Goal: Task Accomplishment & Management: Manage account settings

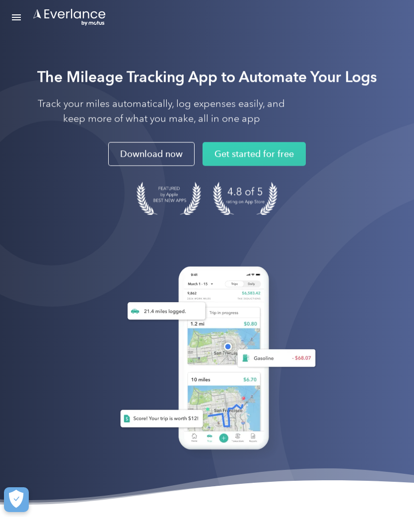
click at [24, 15] on link "Open Menu" at bounding box center [16, 17] width 17 height 19
click at [364, 68] on strong "The Mileage Tracking App to Automate Your Logs" at bounding box center [206, 77] width 339 height 18
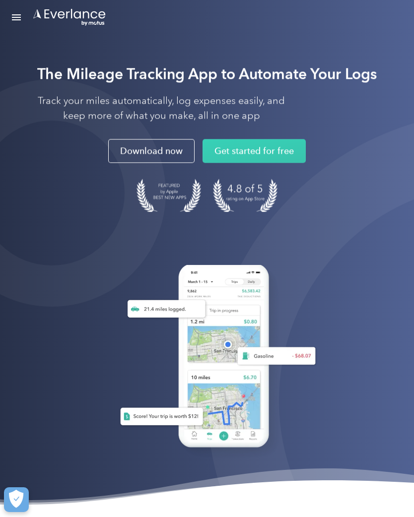
click at [23, 19] on link "Open Menu" at bounding box center [16, 17] width 17 height 19
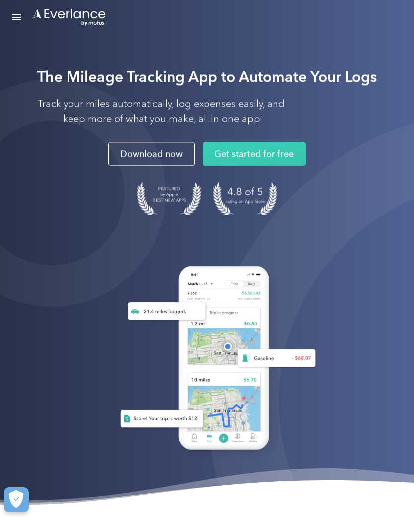
click at [20, 22] on link "Open Menu" at bounding box center [16, 17] width 17 height 19
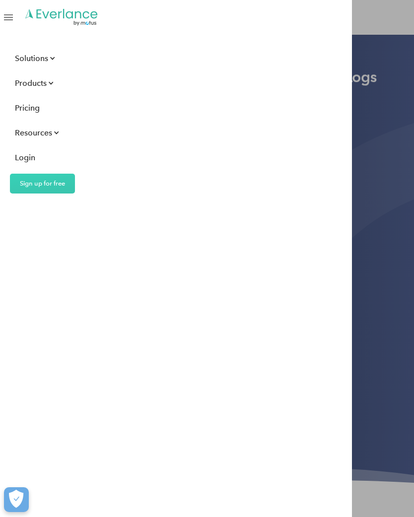
click at [31, 159] on div "Login" at bounding box center [25, 157] width 20 height 12
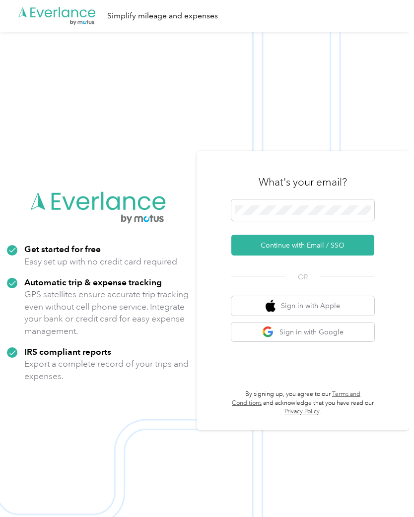
click at [322, 252] on button "Continue with Email / SSO" at bounding box center [302, 245] width 143 height 21
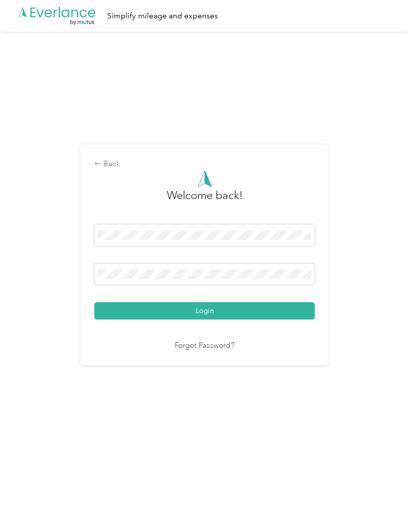
click at [194, 316] on button "Login" at bounding box center [204, 310] width 220 height 17
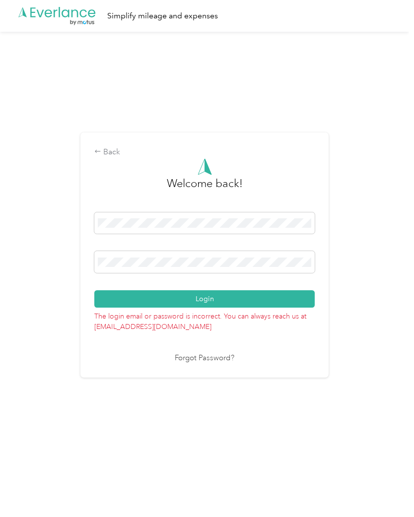
click at [196, 302] on button "Login" at bounding box center [204, 298] width 220 height 17
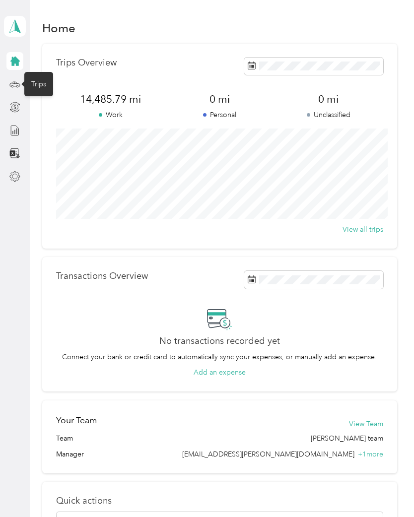
click at [41, 84] on div "Trips" at bounding box center [38, 84] width 29 height 24
click at [15, 81] on icon at bounding box center [14, 84] width 11 height 11
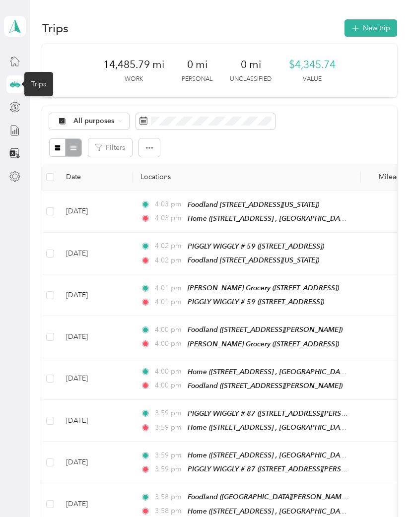
click at [379, 26] on button "New trip" at bounding box center [370, 27] width 53 height 17
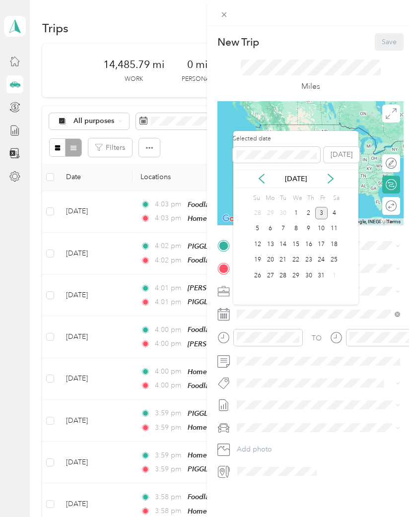
click at [263, 180] on icon at bounding box center [262, 179] width 10 height 10
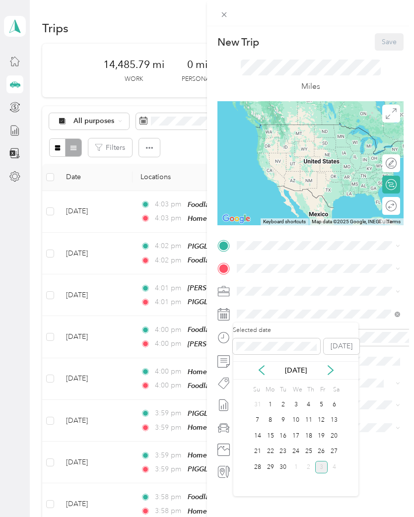
click at [288, 430] on div "16" at bounding box center [282, 436] width 13 height 12
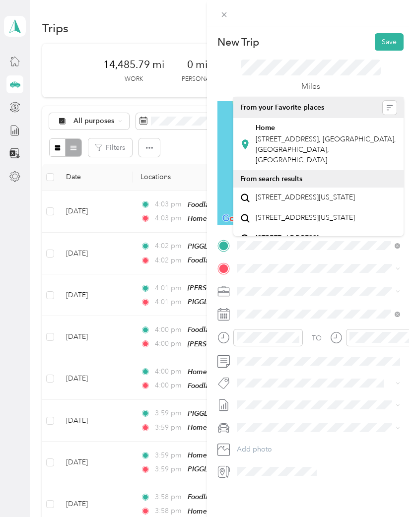
click at [315, 135] on span "[STREET_ADDRESS], [GEOGRAPHIC_DATA], [GEOGRAPHIC_DATA], [GEOGRAPHIC_DATA]" at bounding box center [326, 149] width 140 height 29
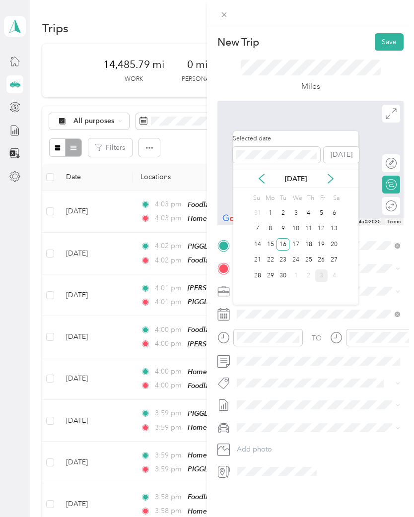
click at [273, 259] on div "22" at bounding box center [270, 260] width 13 height 12
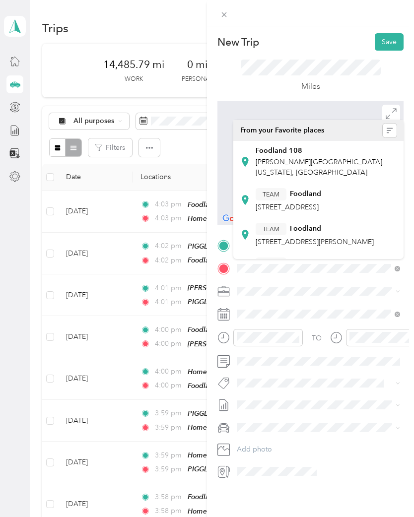
click at [313, 235] on div "TEAM Foodland" at bounding box center [315, 229] width 118 height 12
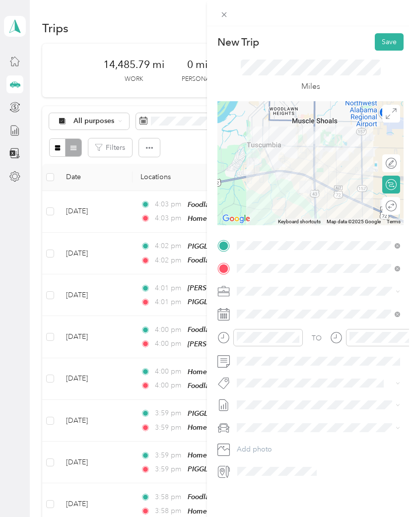
click at [387, 42] on button "Save" at bounding box center [389, 41] width 29 height 17
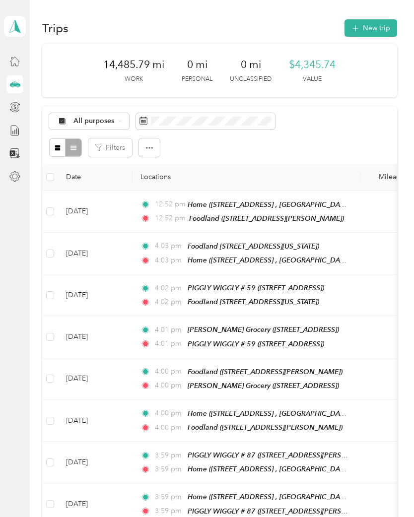
click at [369, 28] on button "New trip" at bounding box center [370, 27] width 53 height 17
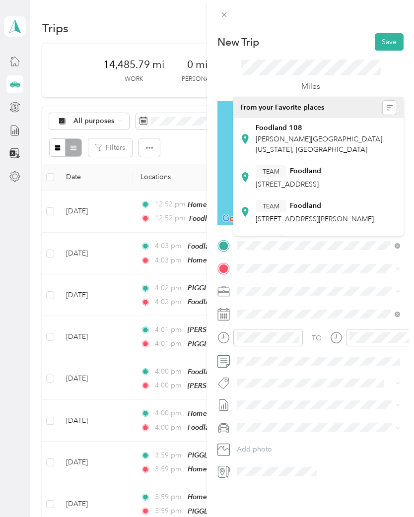
click at [316, 210] on strong "Foodland" at bounding box center [305, 206] width 31 height 9
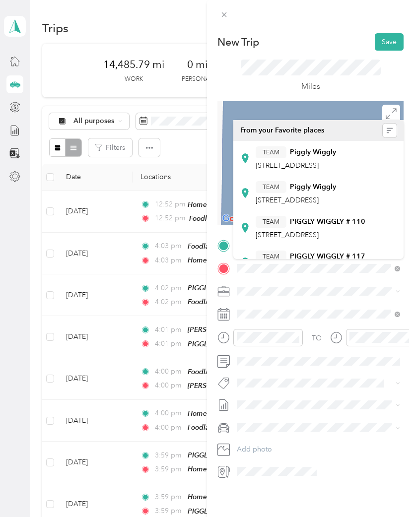
click at [316, 155] on strong "Piggly Wiggly" at bounding box center [313, 152] width 46 height 9
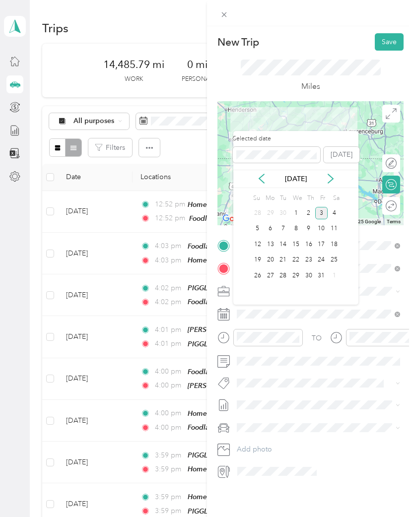
click at [254, 178] on div "[DATE]" at bounding box center [295, 179] width 125 height 10
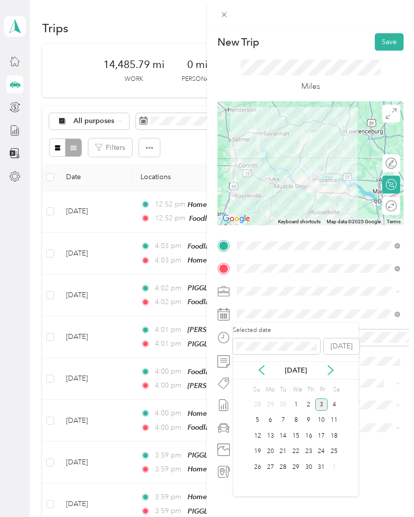
click at [260, 365] on icon at bounding box center [262, 370] width 10 height 10
click at [270, 449] on div "22" at bounding box center [270, 452] width 13 height 12
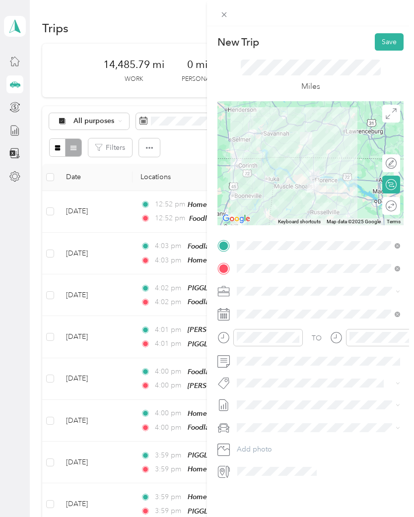
click at [392, 40] on button "Save" at bounding box center [389, 41] width 29 height 17
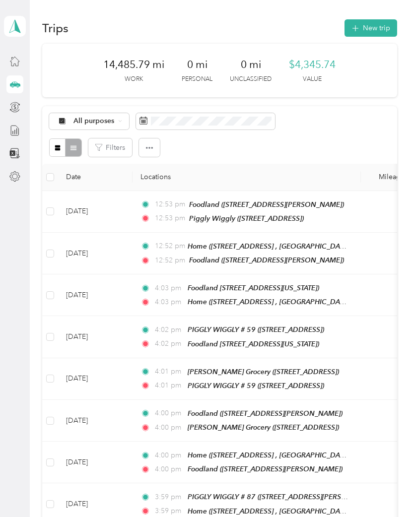
click at [377, 21] on button "New trip" at bounding box center [370, 27] width 53 height 17
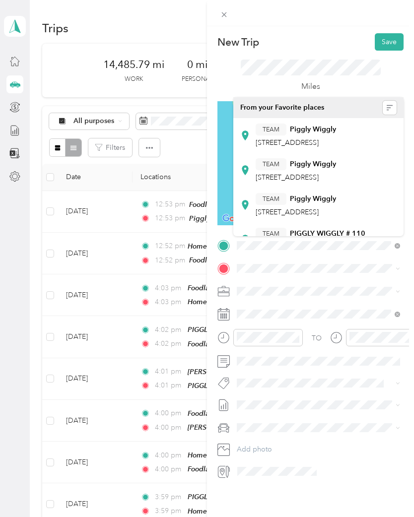
click at [331, 169] on strong "Piggly Wiggly" at bounding box center [313, 164] width 46 height 9
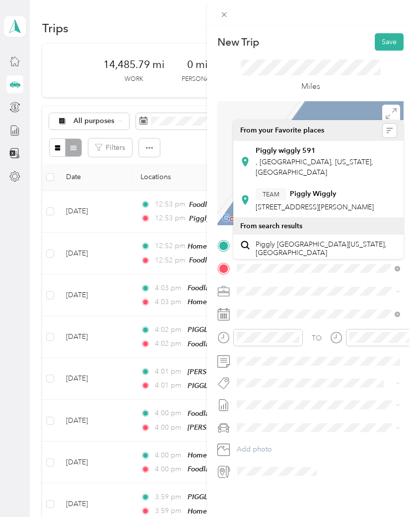
click at [303, 146] on strong "Piggly wiggly 591" at bounding box center [286, 150] width 60 height 9
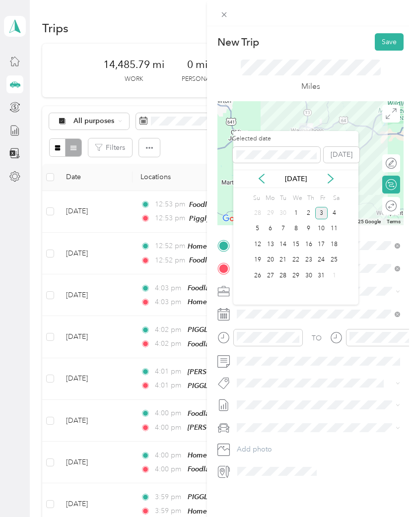
click at [261, 176] on icon at bounding box center [262, 179] width 10 height 10
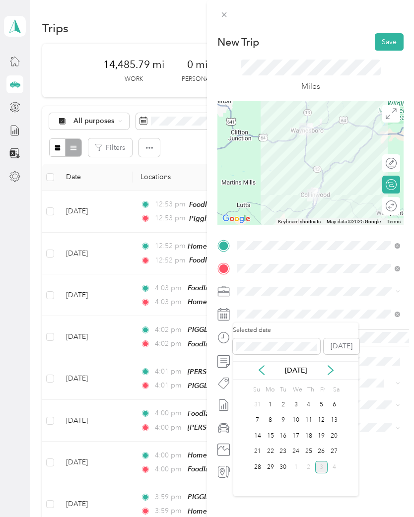
click at [272, 452] on div "22" at bounding box center [270, 452] width 13 height 12
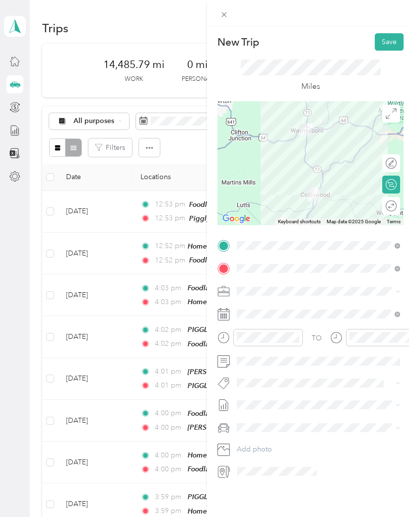
click at [389, 42] on button "Save" at bounding box center [389, 41] width 29 height 17
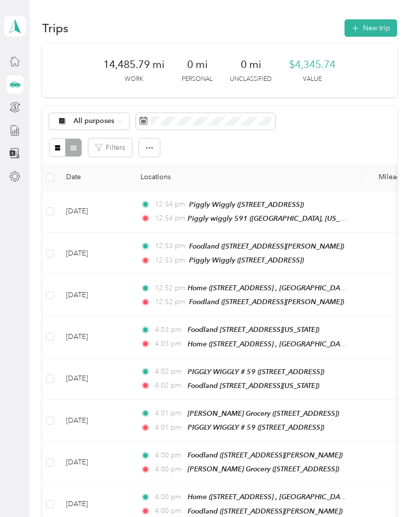
click at [373, 24] on button "New trip" at bounding box center [370, 27] width 53 height 17
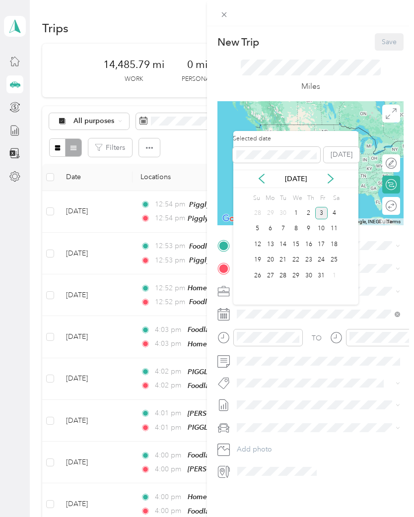
click at [258, 176] on icon at bounding box center [262, 179] width 10 height 10
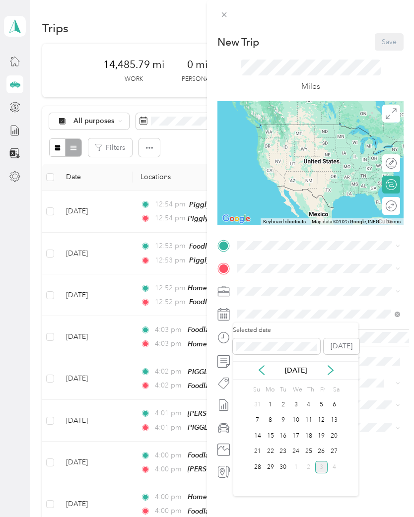
click at [273, 452] on div "22" at bounding box center [270, 452] width 13 height 12
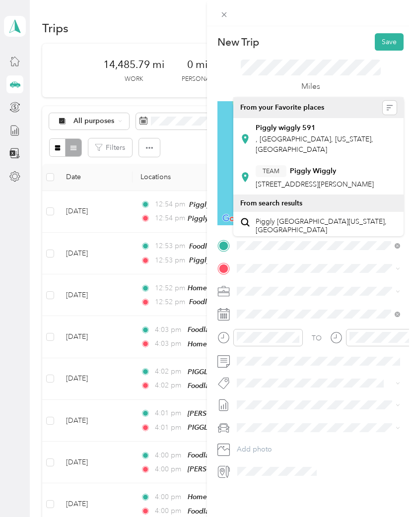
click at [295, 128] on strong "Piggly wiggly 591" at bounding box center [286, 128] width 60 height 9
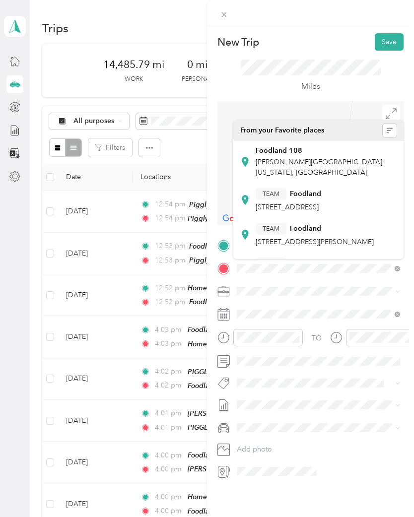
click at [301, 152] on div "Foodland 108" at bounding box center [326, 150] width 141 height 9
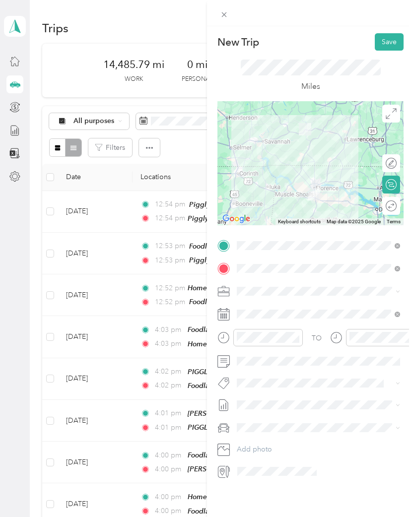
click at [394, 41] on button "Save" at bounding box center [389, 41] width 29 height 17
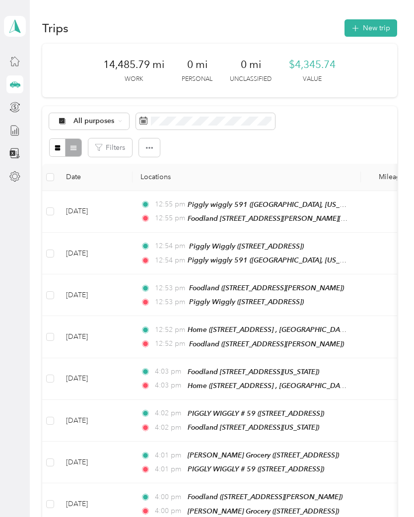
click at [377, 25] on button "New trip" at bounding box center [370, 27] width 53 height 17
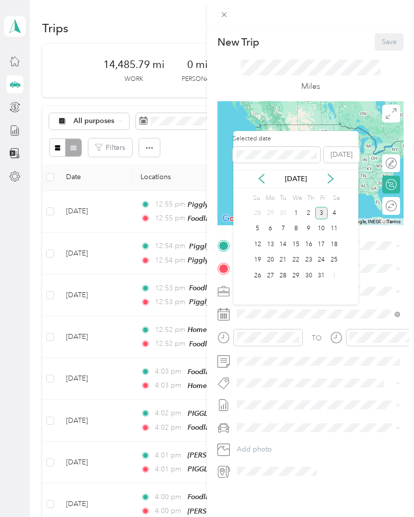
click at [259, 174] on icon at bounding box center [262, 179] width 10 height 10
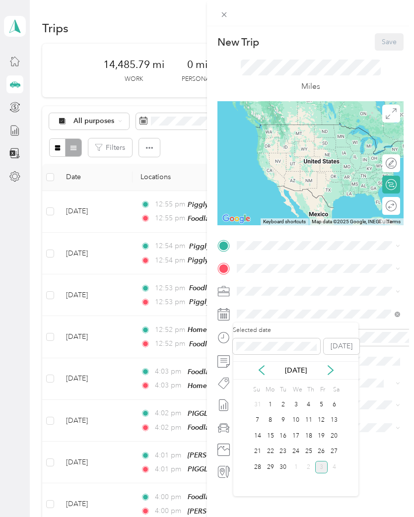
click at [271, 453] on div "22" at bounding box center [270, 452] width 13 height 12
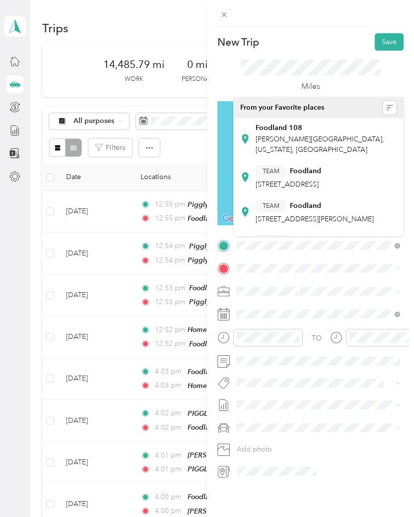
click at [294, 133] on div "Foodland [STREET_ADDRESS][PERSON_NAME][US_STATE]" at bounding box center [326, 139] width 141 height 31
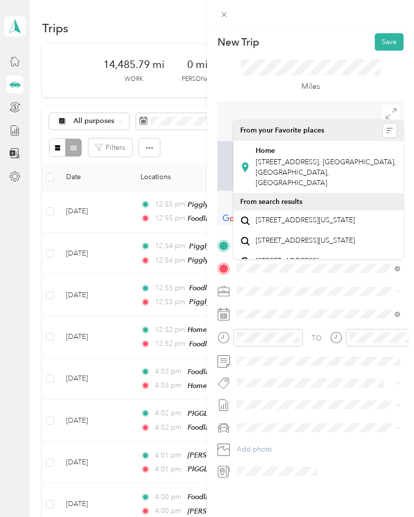
click at [311, 155] on div "Home [STREET_ADDRESS], [GEOGRAPHIC_DATA], [GEOGRAPHIC_DATA], [GEOGRAPHIC_DATA]" at bounding box center [326, 167] width 141 height 42
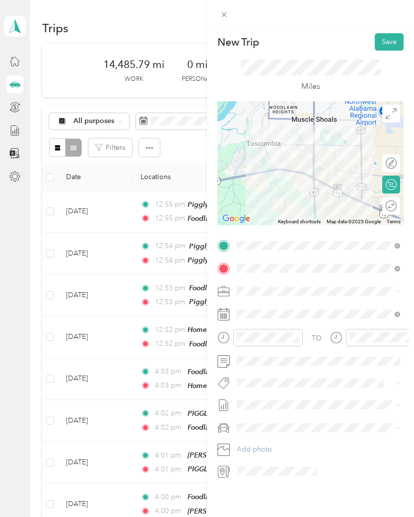
click at [389, 44] on button "Save" at bounding box center [389, 41] width 29 height 17
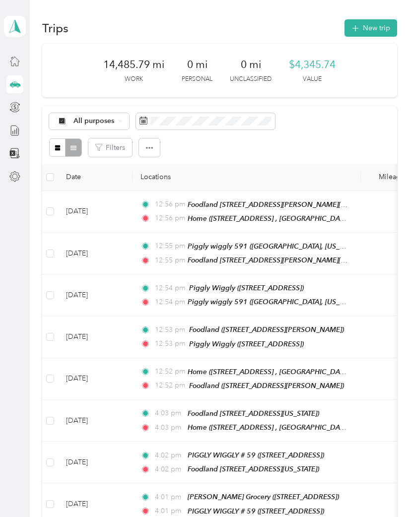
click at [377, 23] on button "New trip" at bounding box center [370, 27] width 53 height 17
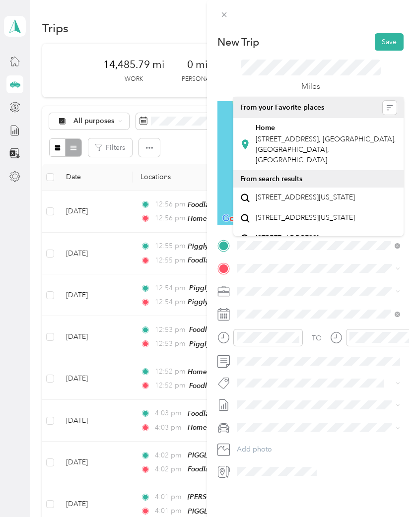
click at [309, 136] on span "[STREET_ADDRESS], [GEOGRAPHIC_DATA], [GEOGRAPHIC_DATA], [GEOGRAPHIC_DATA]" at bounding box center [326, 149] width 140 height 29
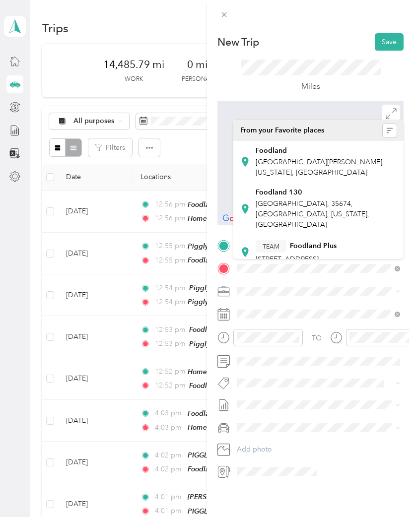
click at [305, 203] on span "[GEOGRAPHIC_DATA], 35674, [GEOGRAPHIC_DATA], [US_STATE], [GEOGRAPHIC_DATA]" at bounding box center [313, 214] width 114 height 29
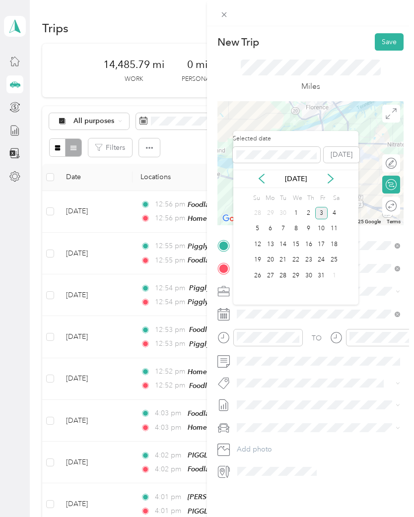
click at [257, 178] on icon at bounding box center [262, 179] width 10 height 10
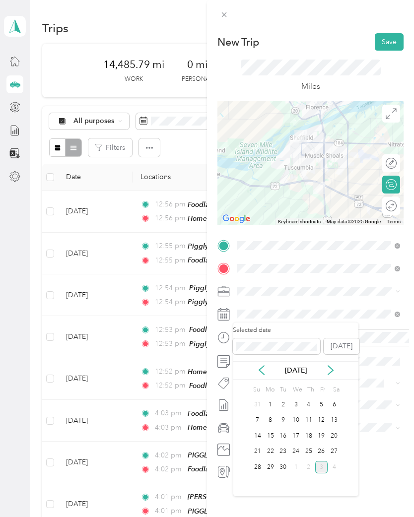
click at [288, 449] on div "23" at bounding box center [282, 452] width 13 height 12
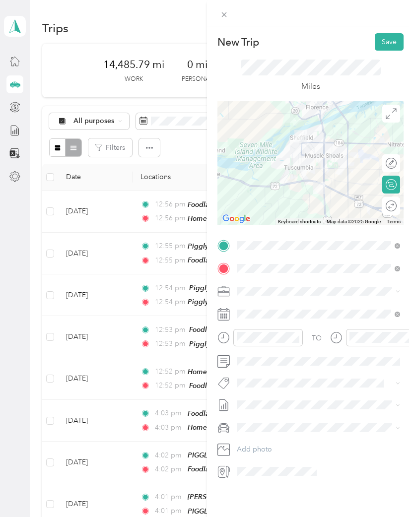
click at [394, 47] on button "Save" at bounding box center [389, 41] width 29 height 17
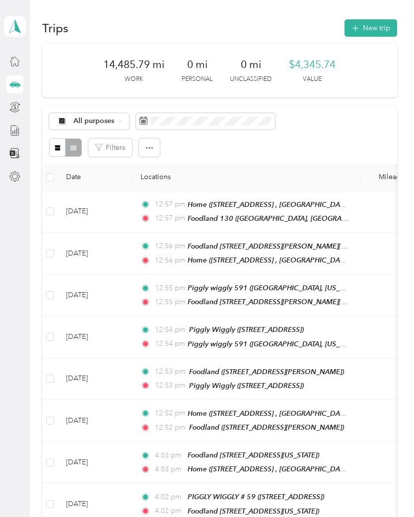
click at [375, 27] on button "New trip" at bounding box center [370, 27] width 53 height 17
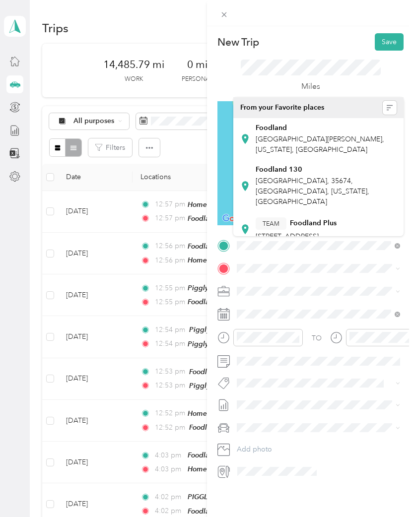
click at [289, 173] on strong "Foodland 130" at bounding box center [279, 169] width 47 height 9
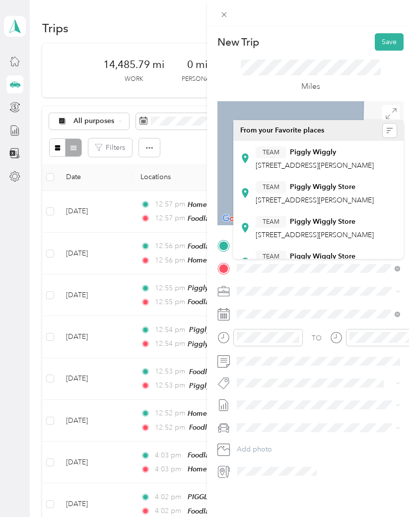
click at [320, 160] on div "TEAM Piggly Wiggly [STREET_ADDRESS][PERSON_NAME]" at bounding box center [315, 158] width 118 height 24
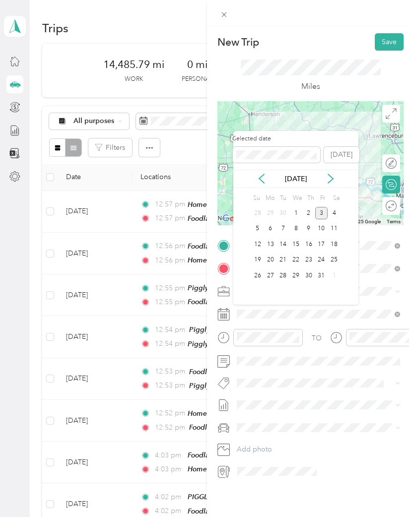
click at [258, 174] on icon at bounding box center [262, 179] width 10 height 10
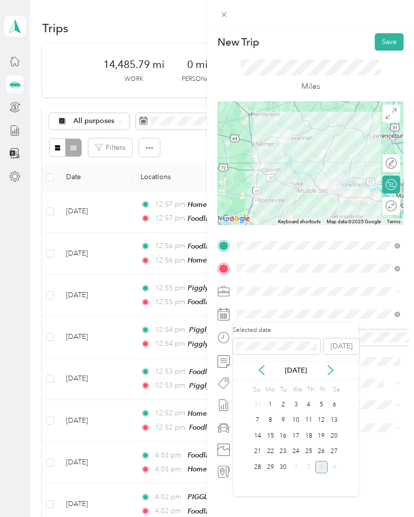
click at [283, 449] on div "23" at bounding box center [282, 452] width 13 height 12
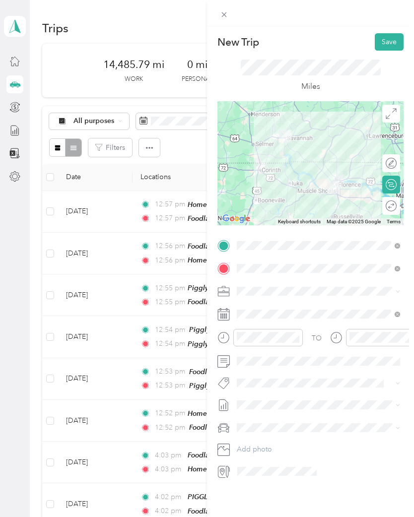
click at [391, 46] on button "Save" at bounding box center [389, 41] width 29 height 17
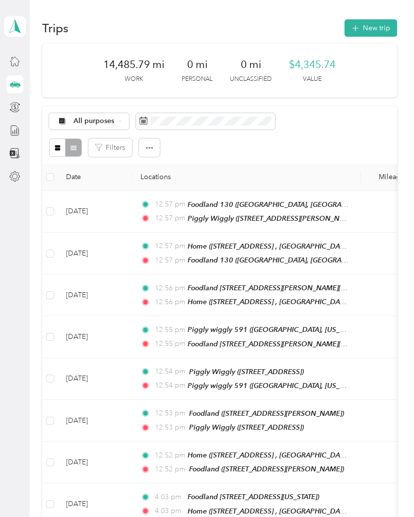
click at [375, 24] on button "New trip" at bounding box center [370, 27] width 53 height 17
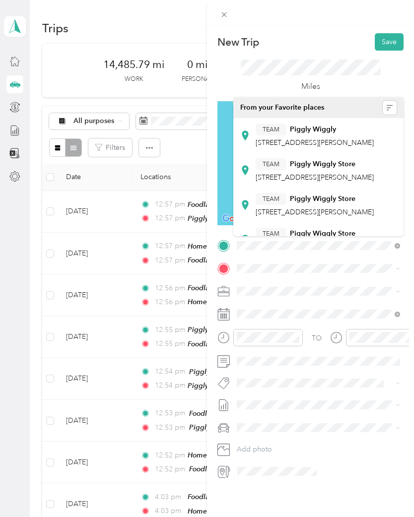
click at [314, 133] on strong "Piggly Wiggly" at bounding box center [313, 129] width 46 height 9
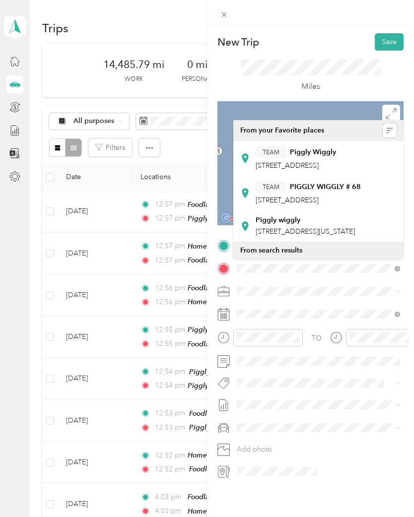
click at [324, 204] on div "TEAM PIGGLY WIGGLY # 68 [STREET_ADDRESS]" at bounding box center [308, 193] width 105 height 24
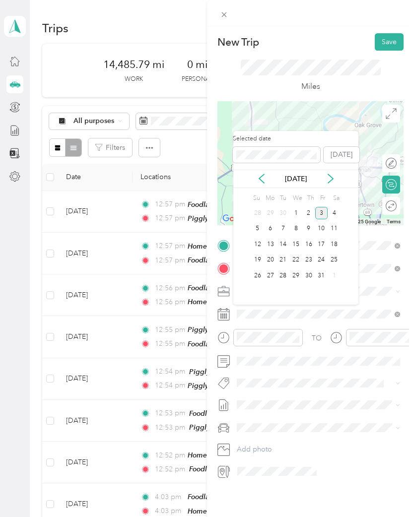
click at [263, 176] on icon at bounding box center [261, 178] width 5 height 9
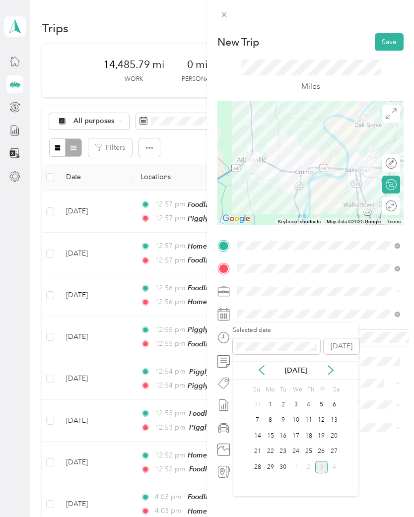
click at [288, 450] on div "23" at bounding box center [282, 452] width 13 height 12
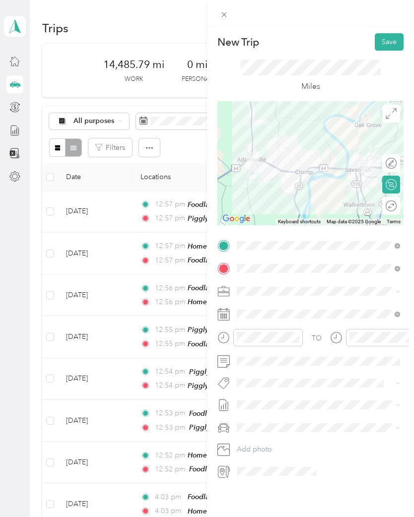
click at [391, 40] on button "Save" at bounding box center [389, 41] width 29 height 17
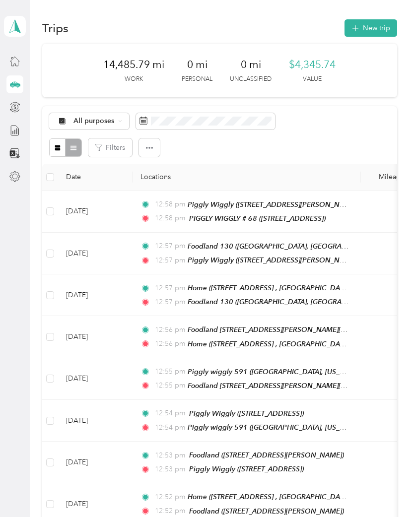
click at [377, 24] on button "New trip" at bounding box center [370, 27] width 53 height 17
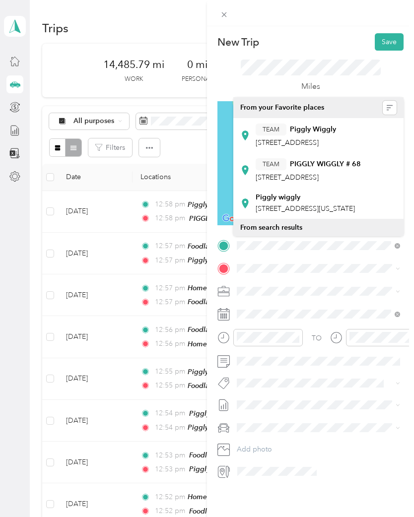
click at [331, 169] on strong "PIGGLY WIGGLY # 68" at bounding box center [325, 164] width 71 height 9
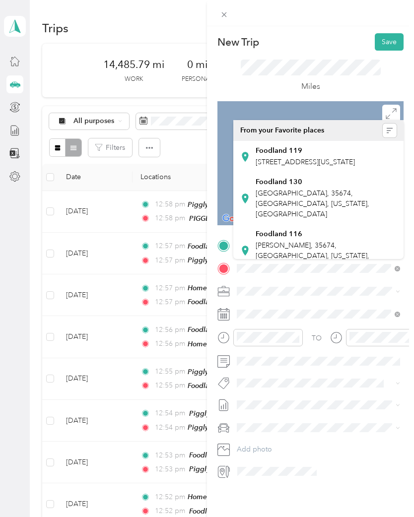
click at [295, 150] on strong "Foodland 119" at bounding box center [279, 150] width 47 height 9
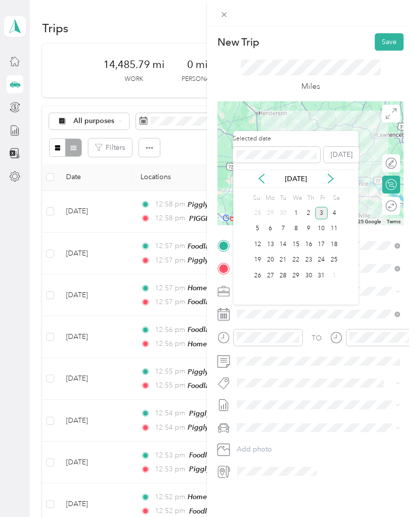
click at [257, 177] on icon at bounding box center [262, 179] width 10 height 10
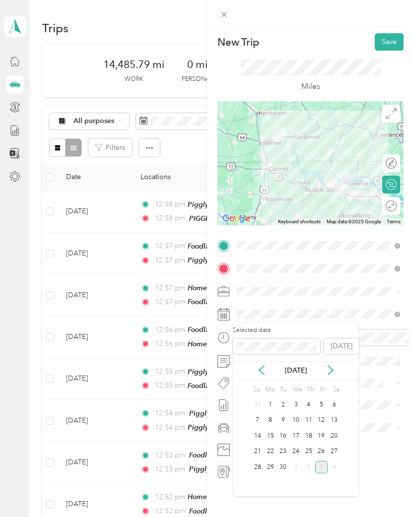
click at [286, 448] on div "23" at bounding box center [282, 452] width 13 height 12
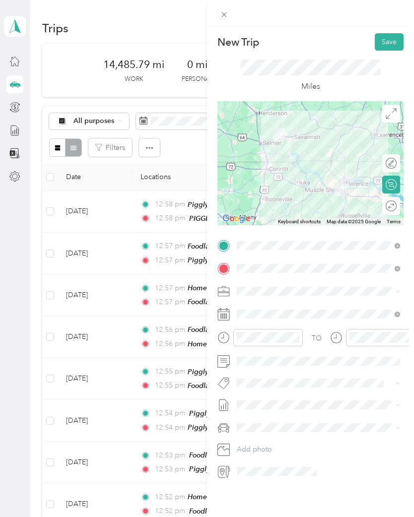
click at [386, 42] on button "Save" at bounding box center [389, 41] width 29 height 17
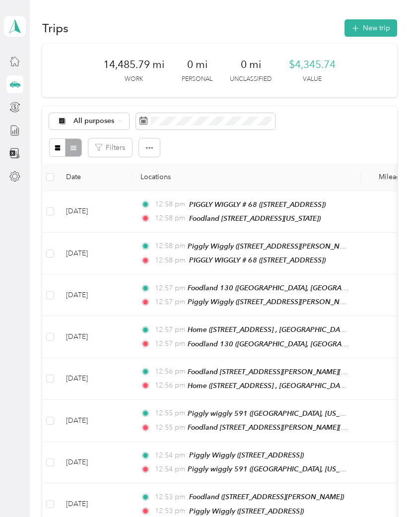
click at [379, 28] on button "New trip" at bounding box center [370, 27] width 53 height 17
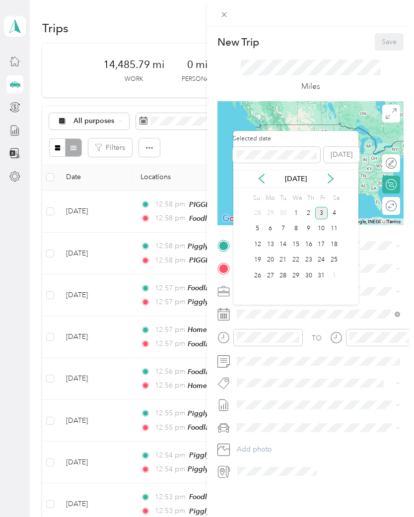
click at [259, 174] on icon at bounding box center [262, 179] width 10 height 10
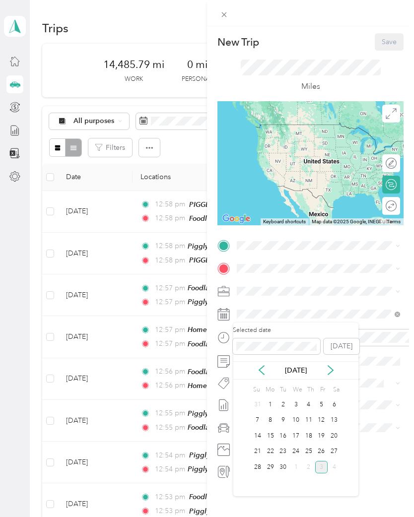
click at [285, 452] on div "23" at bounding box center [282, 452] width 13 height 12
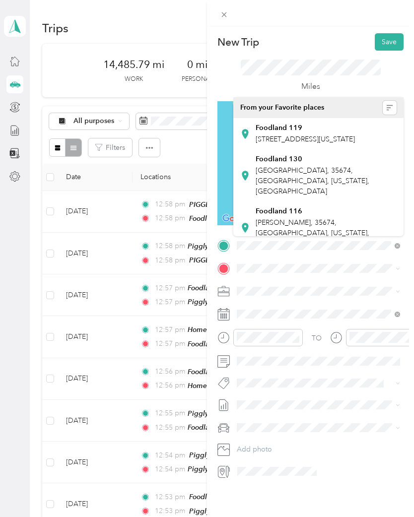
click at [305, 139] on span "[STREET_ADDRESS][US_STATE]" at bounding box center [305, 139] width 99 height 8
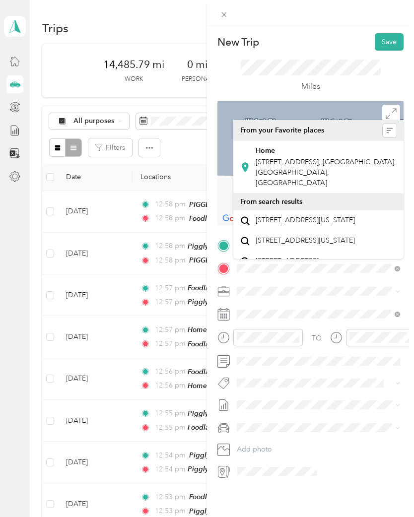
click at [301, 159] on span "[STREET_ADDRESS], [GEOGRAPHIC_DATA], [GEOGRAPHIC_DATA], [GEOGRAPHIC_DATA]" at bounding box center [326, 172] width 140 height 29
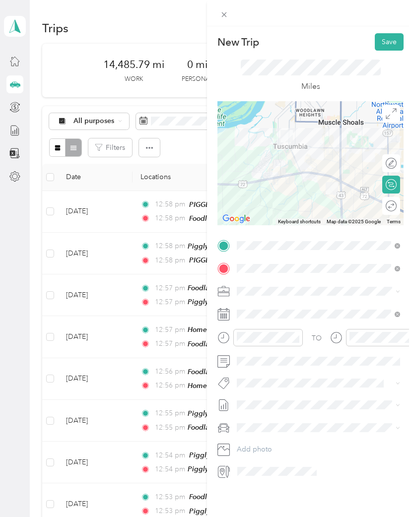
click at [389, 39] on button "Save" at bounding box center [389, 41] width 29 height 17
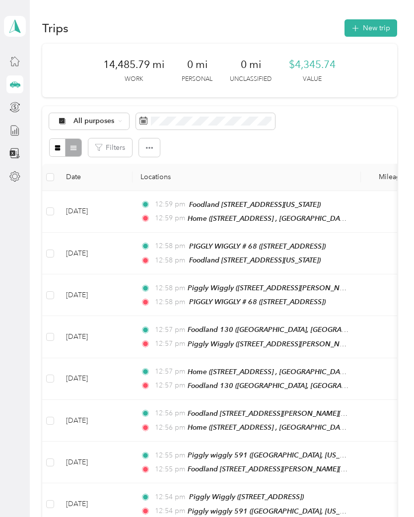
click at [374, 25] on button "New trip" at bounding box center [370, 27] width 53 height 17
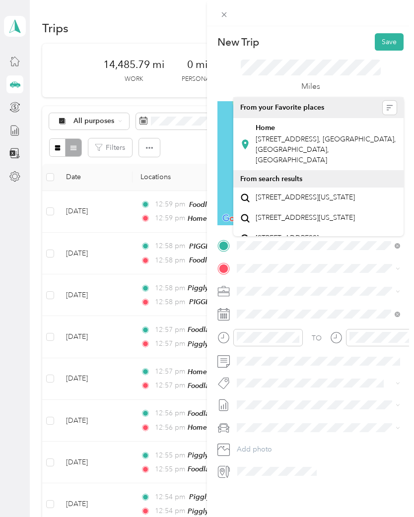
click at [291, 134] on div "Home [STREET_ADDRESS], [GEOGRAPHIC_DATA], [GEOGRAPHIC_DATA], [GEOGRAPHIC_DATA]" at bounding box center [326, 145] width 141 height 42
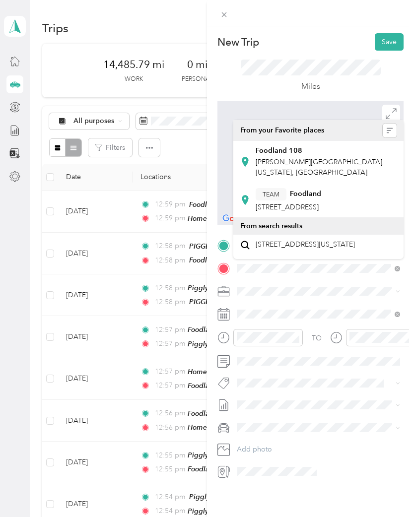
click at [305, 152] on div "Foodland 108" at bounding box center [326, 150] width 141 height 9
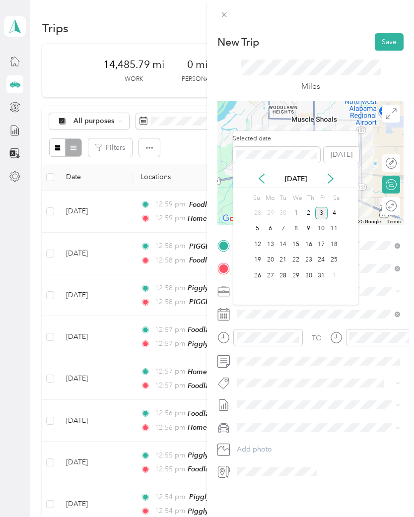
click at [261, 175] on icon at bounding box center [262, 179] width 10 height 10
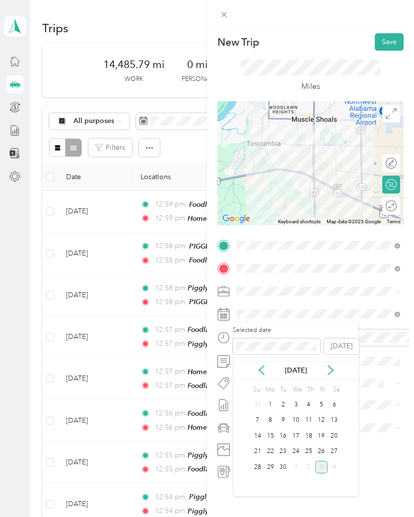
click at [288, 452] on div "23" at bounding box center [282, 452] width 13 height 12
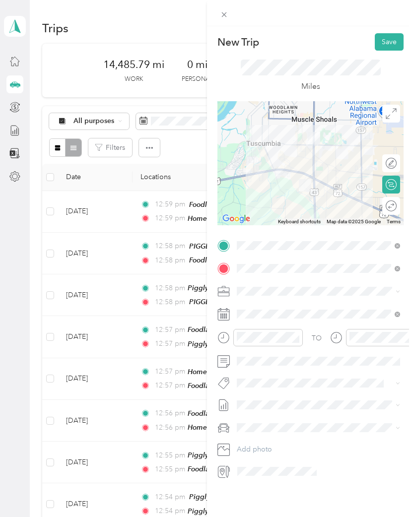
click at [394, 41] on button "Save" at bounding box center [389, 41] width 29 height 17
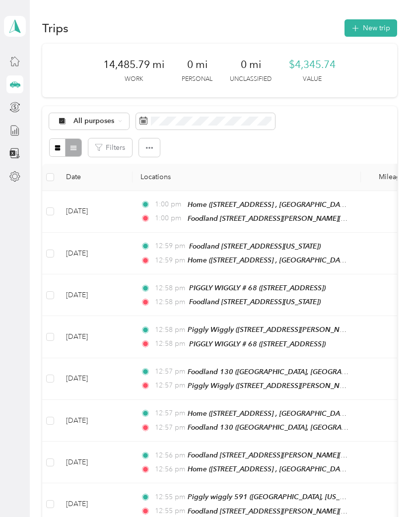
click at [376, 23] on button "New trip" at bounding box center [370, 27] width 53 height 17
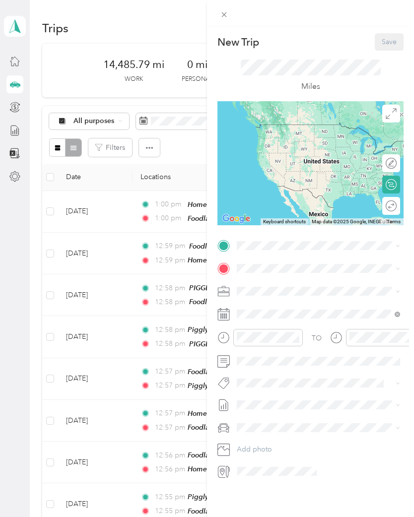
click at [248, 239] on span at bounding box center [318, 246] width 170 height 16
click at [258, 239] on span at bounding box center [318, 246] width 170 height 16
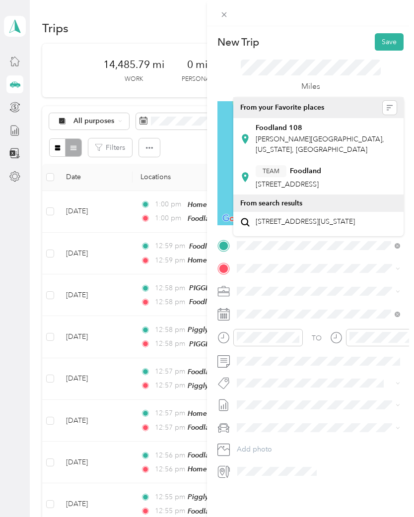
click at [300, 132] on strong "Foodland 108" at bounding box center [279, 128] width 47 height 9
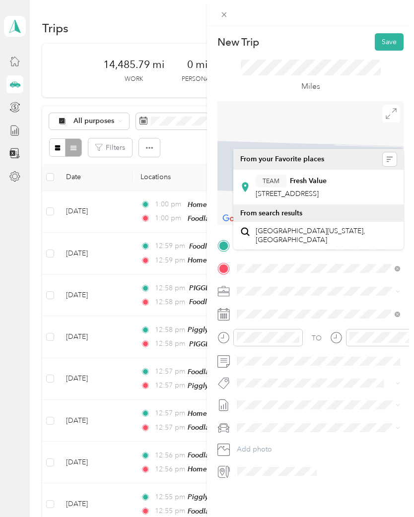
click at [318, 190] on span "[STREET_ADDRESS]" at bounding box center [287, 194] width 63 height 8
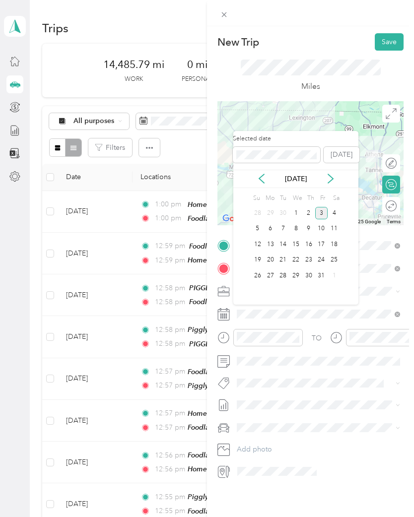
click at [259, 176] on icon at bounding box center [262, 179] width 10 height 10
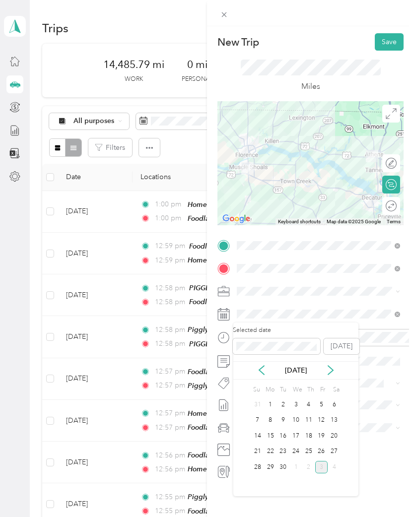
click at [303, 448] on div "25" at bounding box center [308, 452] width 13 height 12
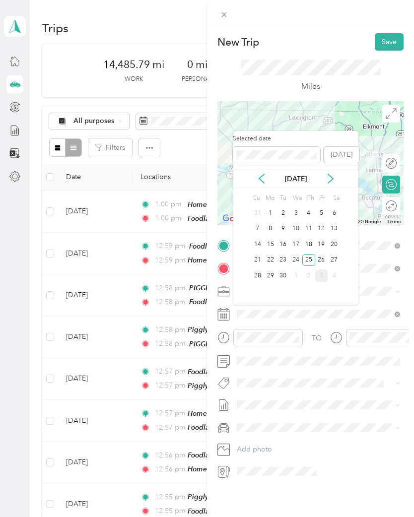
click at [298, 257] on div "24" at bounding box center [295, 260] width 13 height 12
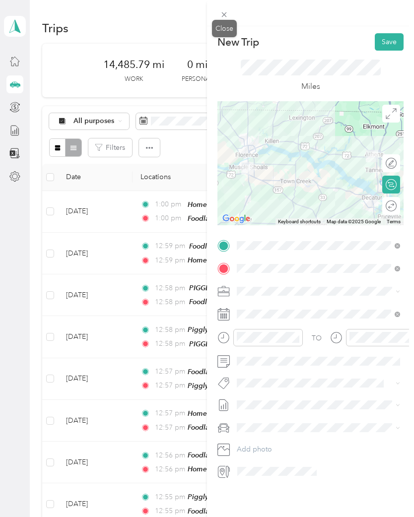
click at [231, 25] on div "Close" at bounding box center [224, 28] width 25 height 17
click at [224, 30] on div "Close" at bounding box center [224, 28] width 25 height 17
click at [233, 20] on div "Close" at bounding box center [224, 28] width 25 height 17
click at [222, 32] on div "Close" at bounding box center [224, 28] width 25 height 17
click at [229, 15] on span at bounding box center [224, 14] width 14 height 14
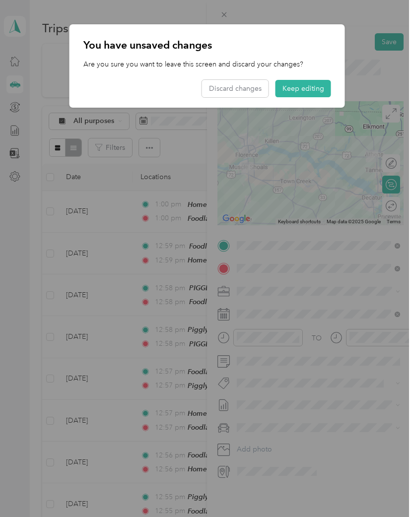
click at [233, 89] on button "Discard changes" at bounding box center [235, 88] width 67 height 17
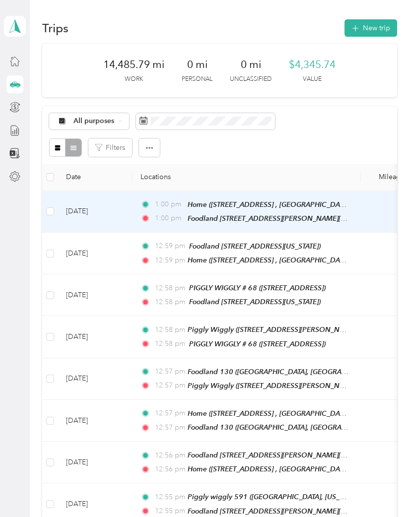
click at [237, 208] on span "Home ([STREET_ADDRESS] , [GEOGRAPHIC_DATA], [GEOGRAPHIC_DATA])" at bounding box center [306, 205] width 237 height 8
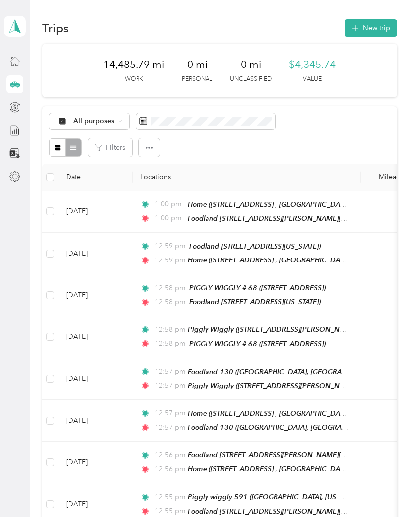
click at [369, 26] on button "New trip" at bounding box center [370, 27] width 53 height 17
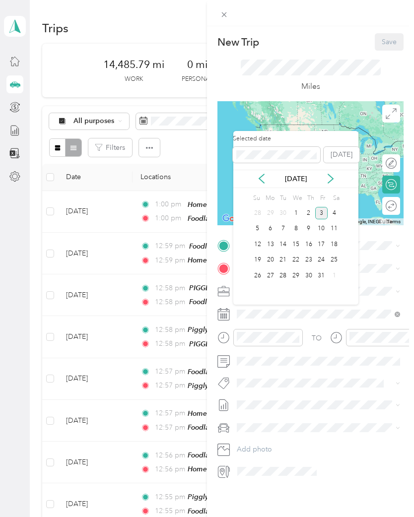
click at [257, 177] on icon at bounding box center [262, 179] width 10 height 10
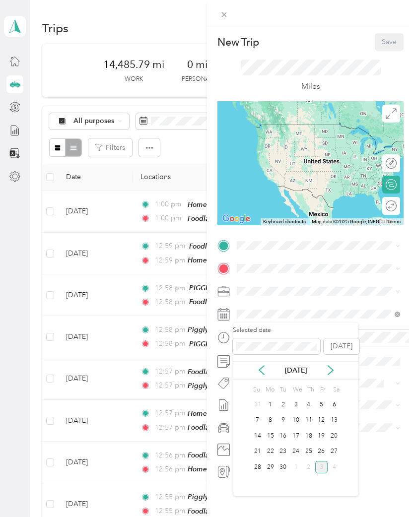
click at [299, 448] on div "24" at bounding box center [295, 452] width 13 height 12
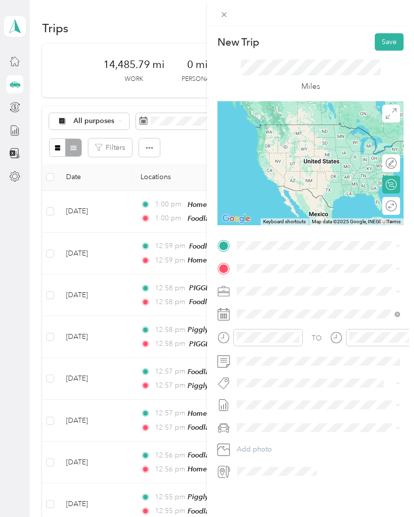
click at [258, 239] on span at bounding box center [318, 246] width 170 height 16
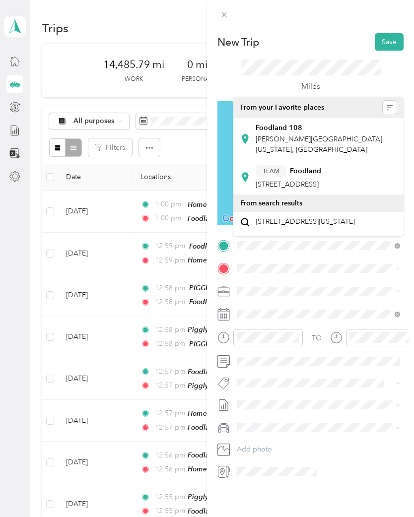
click at [289, 126] on strong "Foodland 108" at bounding box center [279, 128] width 47 height 9
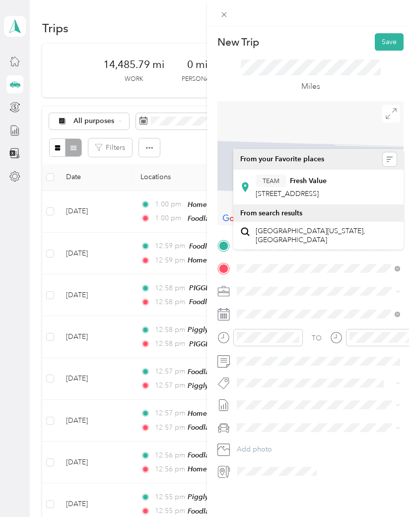
click at [318, 190] on span "[STREET_ADDRESS]" at bounding box center [287, 194] width 63 height 8
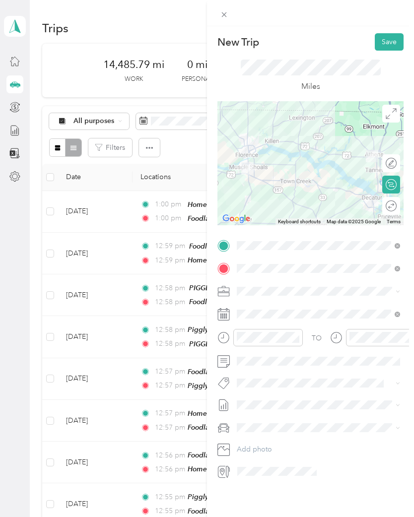
click at [390, 42] on button "Save" at bounding box center [389, 41] width 29 height 17
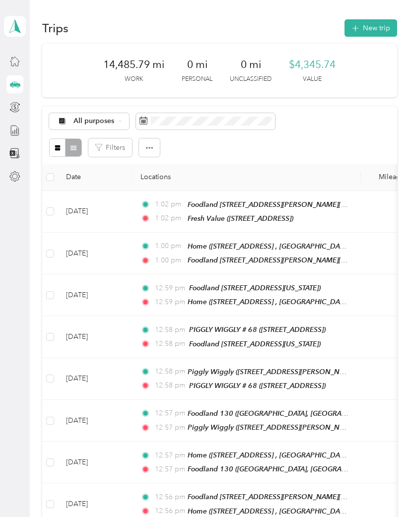
click at [375, 26] on button "New trip" at bounding box center [370, 27] width 53 height 17
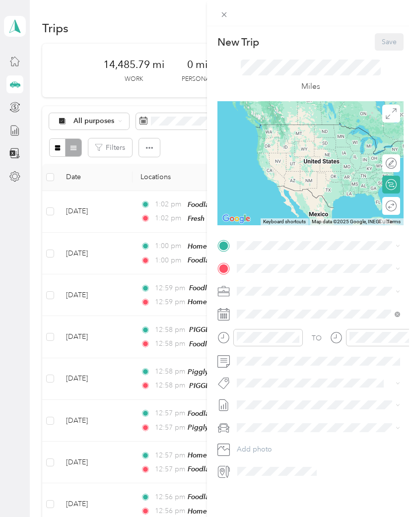
click at [257, 235] on div "New Trip Save This trip cannot be edited because it is either under review, app…" at bounding box center [310, 256] width 186 height 446
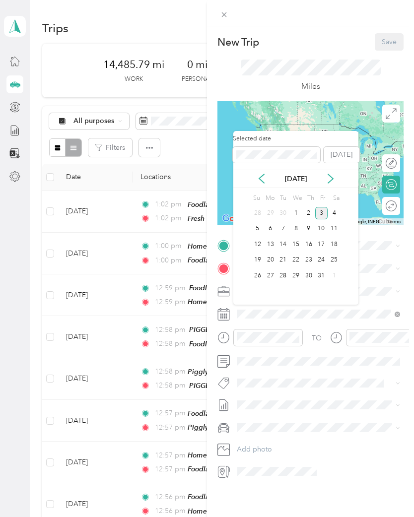
click at [268, 174] on div "[DATE]" at bounding box center [295, 179] width 125 height 10
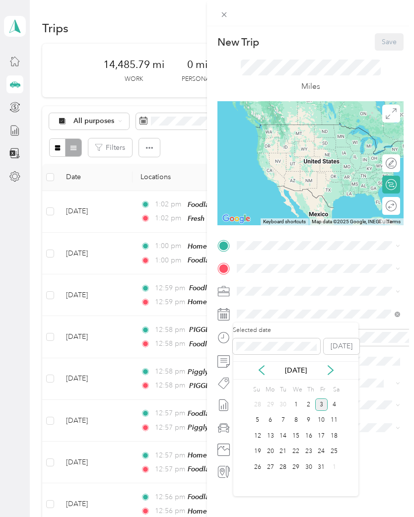
click at [263, 366] on icon at bounding box center [262, 370] width 10 height 10
click at [299, 449] on div "24" at bounding box center [295, 452] width 13 height 12
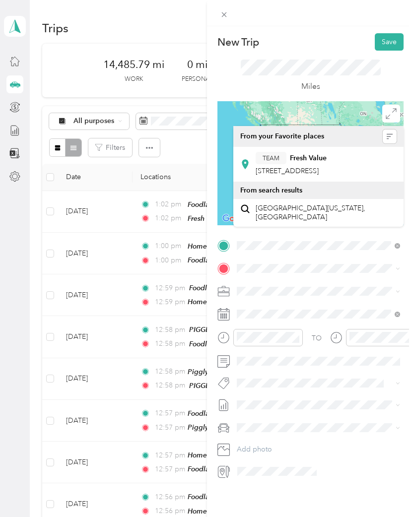
click at [312, 162] on div "TEAM Fresh Value" at bounding box center [291, 158] width 71 height 12
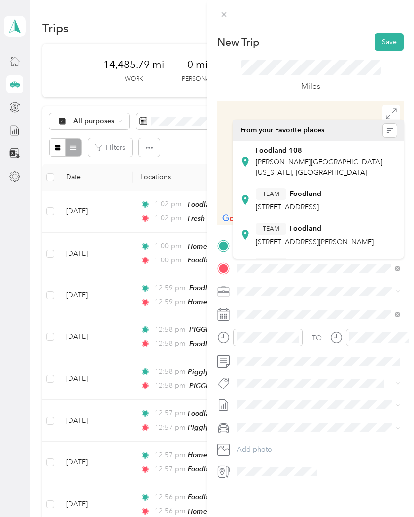
click at [311, 204] on span "[STREET_ADDRESS]" at bounding box center [287, 207] width 63 height 8
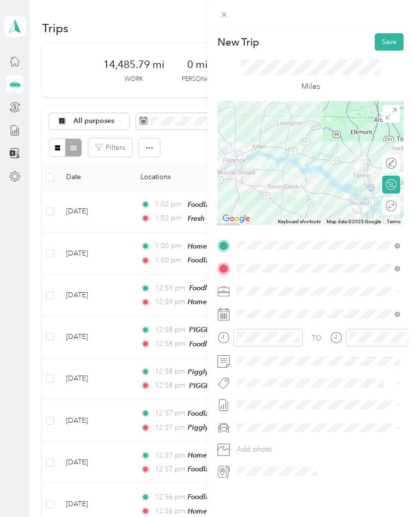
click at [389, 39] on button "Save" at bounding box center [389, 41] width 29 height 17
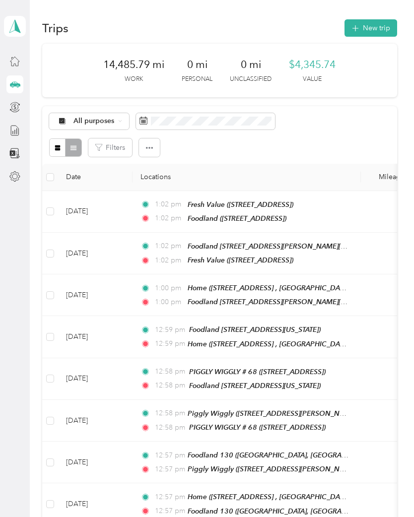
click at [377, 23] on button "New trip" at bounding box center [370, 27] width 53 height 17
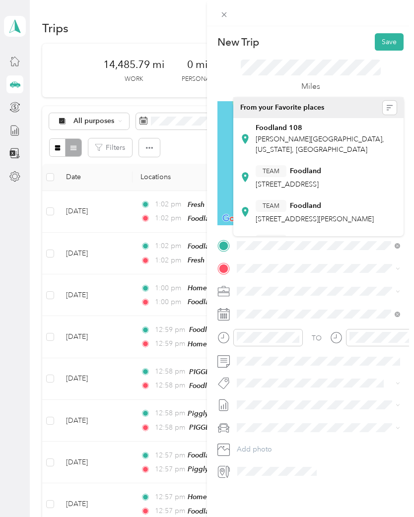
click at [304, 180] on span "[STREET_ADDRESS]" at bounding box center [287, 184] width 63 height 8
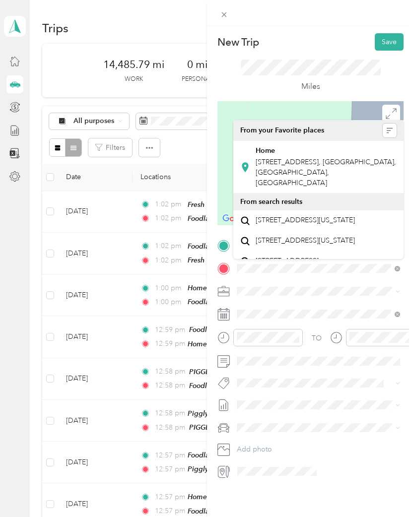
click at [305, 155] on div "Home [STREET_ADDRESS], [GEOGRAPHIC_DATA], [GEOGRAPHIC_DATA], [GEOGRAPHIC_DATA]" at bounding box center [326, 167] width 141 height 42
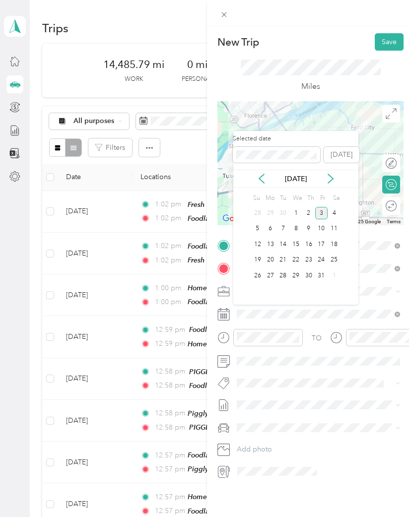
click at [261, 179] on icon at bounding box center [262, 179] width 10 height 10
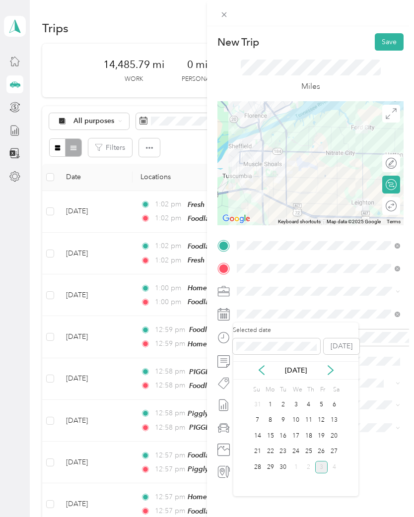
click at [300, 446] on div "24" at bounding box center [295, 452] width 13 height 12
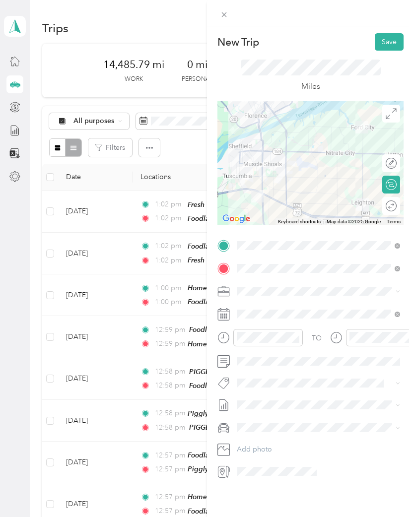
click at [392, 43] on button "Save" at bounding box center [389, 41] width 29 height 17
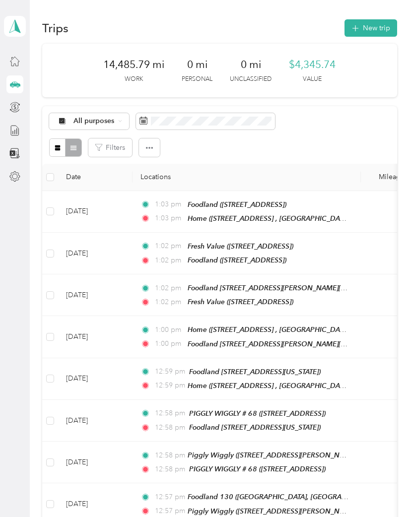
click at [372, 27] on button "New trip" at bounding box center [370, 27] width 53 height 17
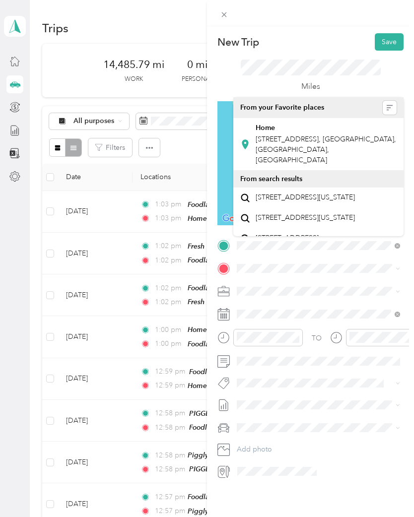
click at [312, 136] on span "[STREET_ADDRESS], [GEOGRAPHIC_DATA], [GEOGRAPHIC_DATA], [GEOGRAPHIC_DATA]" at bounding box center [326, 149] width 140 height 29
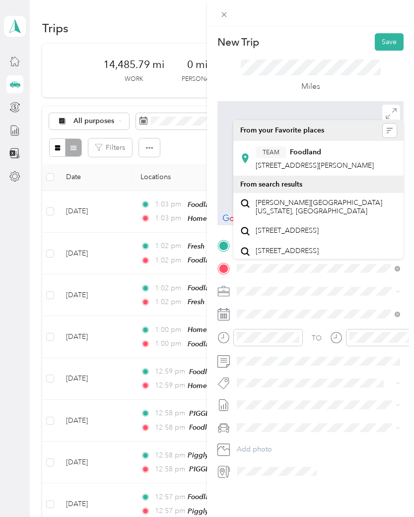
click at [312, 161] on span "[STREET_ADDRESS][PERSON_NAME]" at bounding box center [315, 165] width 118 height 8
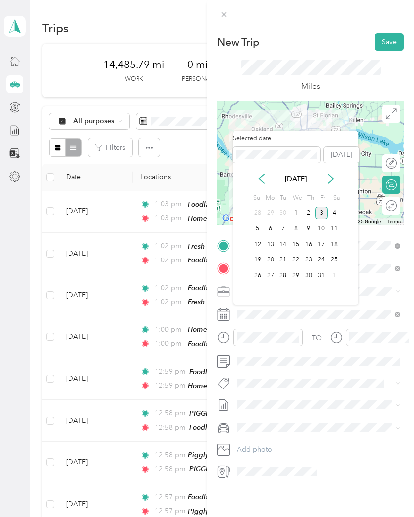
click at [261, 175] on icon at bounding box center [262, 179] width 10 height 10
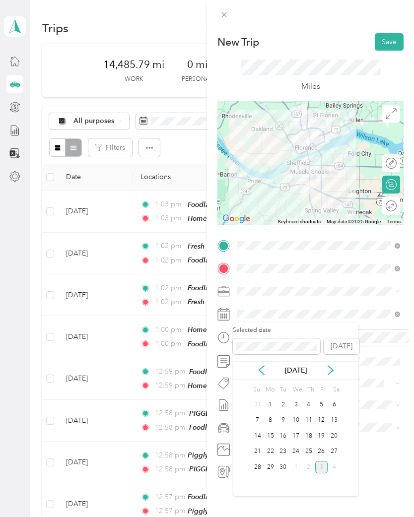
click at [313, 447] on div "25" at bounding box center [308, 452] width 13 height 12
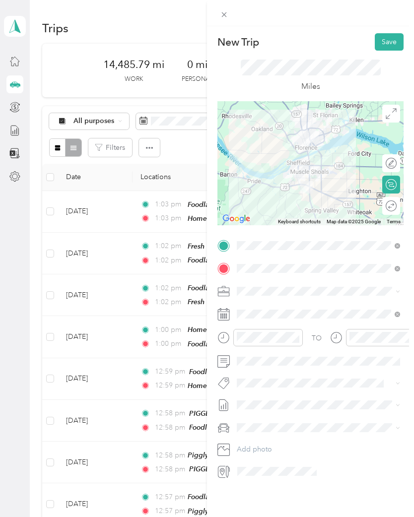
click at [392, 41] on button "Save" at bounding box center [389, 41] width 29 height 17
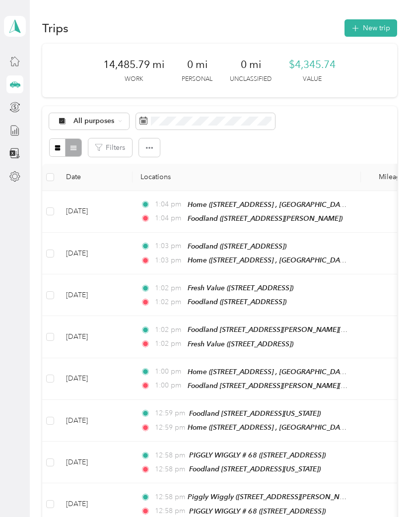
click at [372, 24] on button "New trip" at bounding box center [370, 27] width 53 height 17
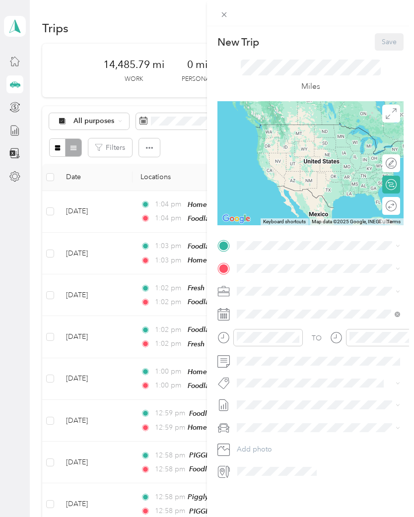
click at [254, 238] on span at bounding box center [318, 246] width 170 height 16
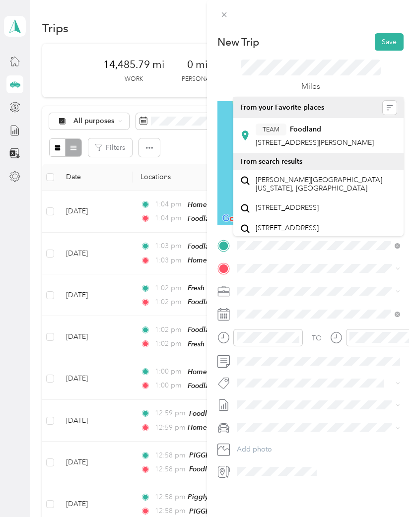
click at [304, 133] on strong "Foodland" at bounding box center [305, 129] width 31 height 9
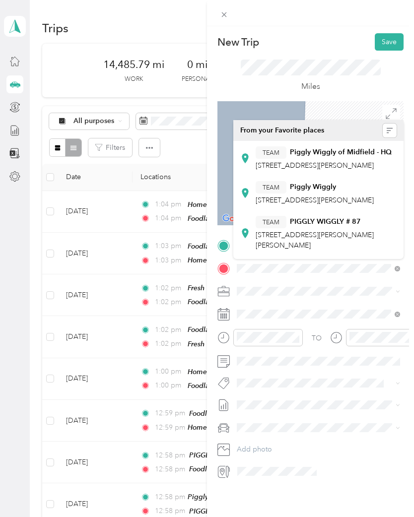
click at [322, 226] on strong "PIGGLY WIGGLY # 87" at bounding box center [325, 221] width 71 height 9
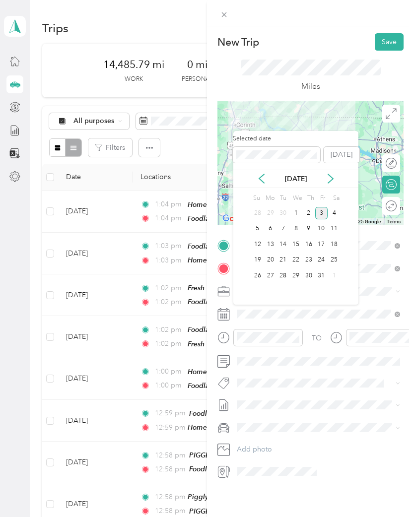
click at [257, 178] on icon at bounding box center [262, 179] width 10 height 10
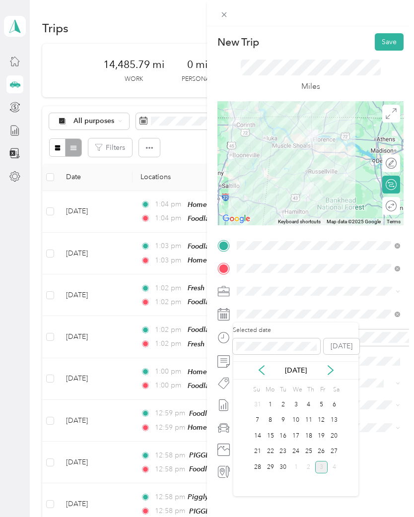
click at [311, 448] on div "25" at bounding box center [308, 452] width 13 height 12
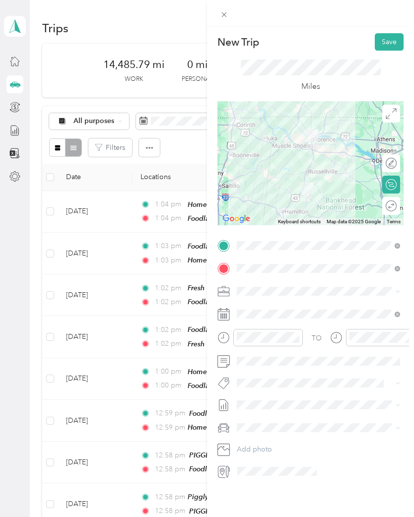
click at [388, 40] on button "Save" at bounding box center [389, 41] width 29 height 17
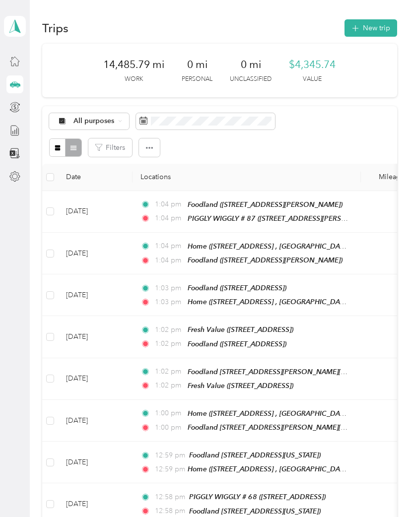
click at [376, 25] on button "New trip" at bounding box center [370, 27] width 53 height 17
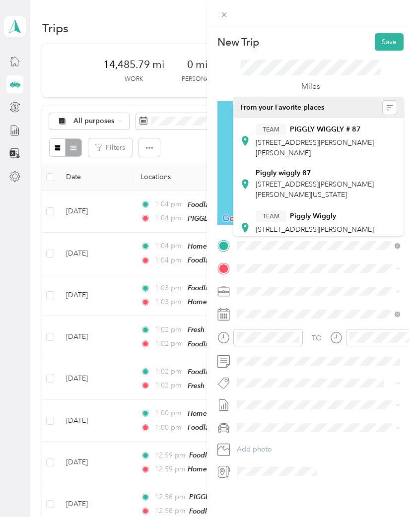
click at [326, 221] on div "TEAM Piggly Wiggly" at bounding box center [326, 216] width 141 height 12
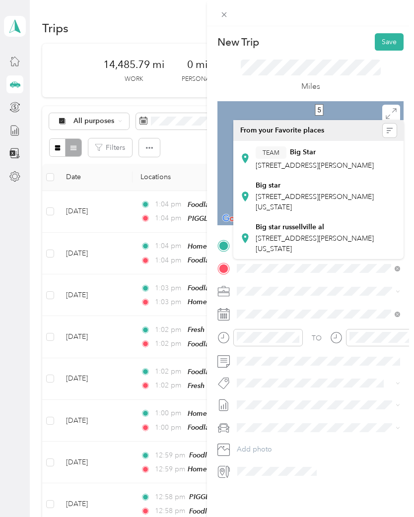
click at [313, 157] on div "TEAM Big Star" at bounding box center [315, 152] width 118 height 12
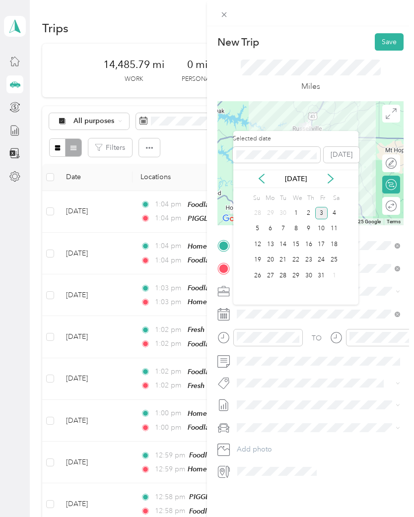
click at [260, 174] on icon at bounding box center [262, 179] width 10 height 10
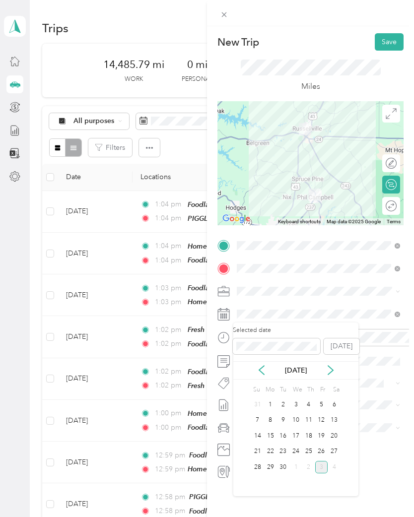
click at [310, 448] on div "25" at bounding box center [308, 452] width 13 height 12
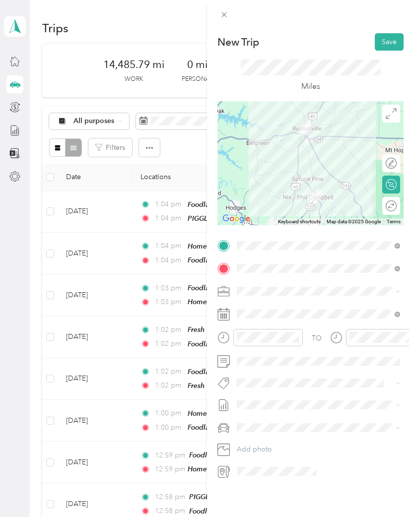
click at [390, 39] on button "Save" at bounding box center [389, 41] width 29 height 17
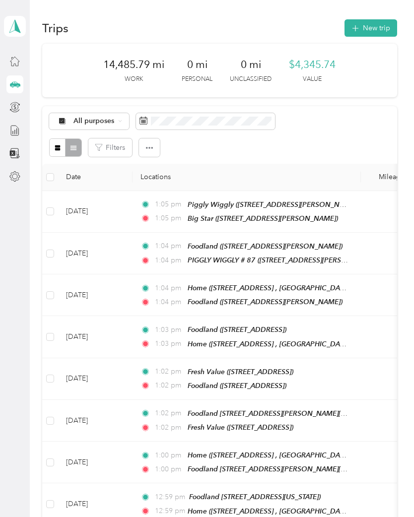
click at [371, 24] on button "New trip" at bounding box center [370, 27] width 53 height 17
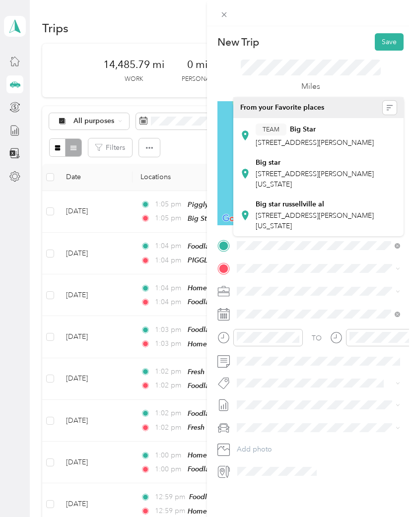
click at [308, 136] on div "TEAM Big Star [STREET_ADDRESS][PERSON_NAME]" at bounding box center [315, 136] width 118 height 24
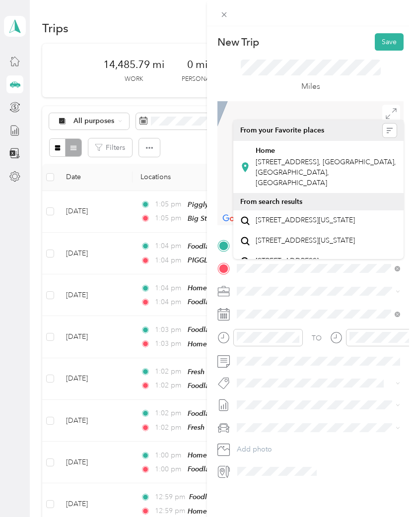
click at [314, 161] on span "[STREET_ADDRESS], [GEOGRAPHIC_DATA], [GEOGRAPHIC_DATA], [GEOGRAPHIC_DATA]" at bounding box center [326, 172] width 140 height 29
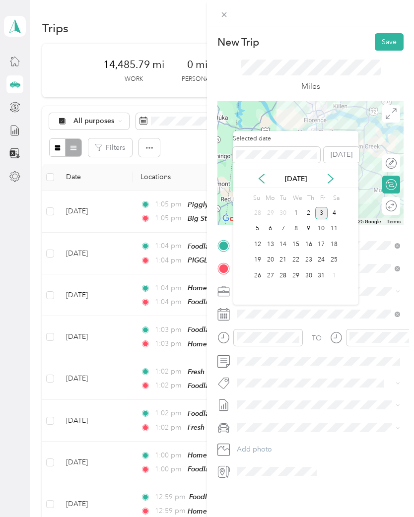
click at [257, 178] on icon at bounding box center [262, 179] width 10 height 10
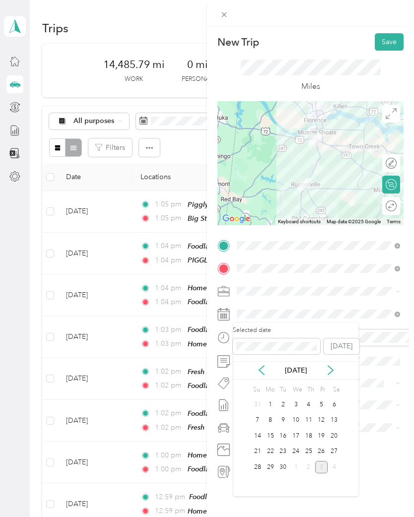
click at [311, 449] on div "25" at bounding box center [308, 452] width 13 height 12
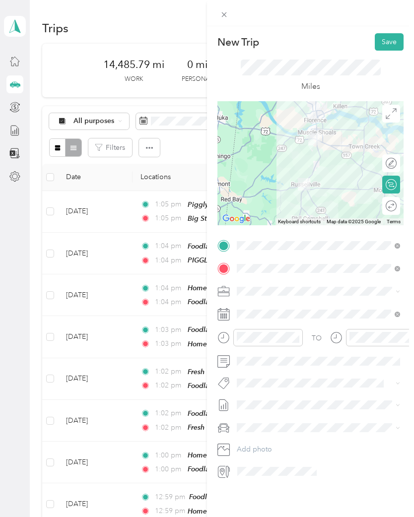
click at [400, 268] on icon at bounding box center [397, 268] width 5 height 5
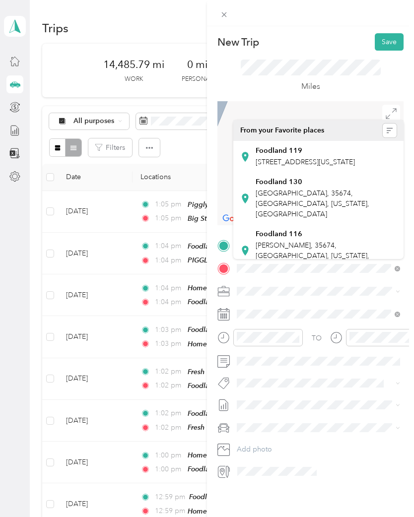
click at [298, 149] on strong "Foodland 119" at bounding box center [279, 150] width 47 height 9
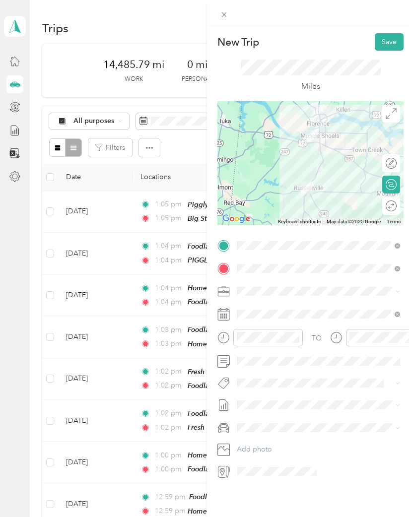
click at [388, 38] on button "Save" at bounding box center [389, 41] width 29 height 17
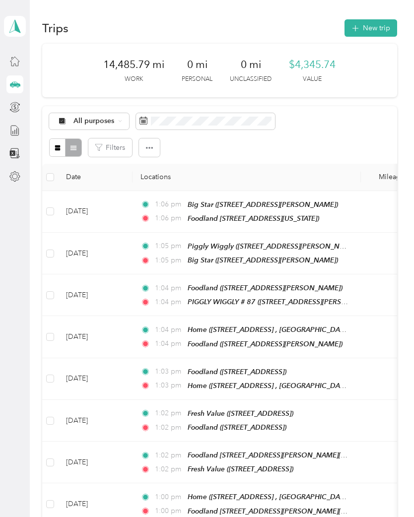
click at [375, 26] on button "New trip" at bounding box center [370, 27] width 53 height 17
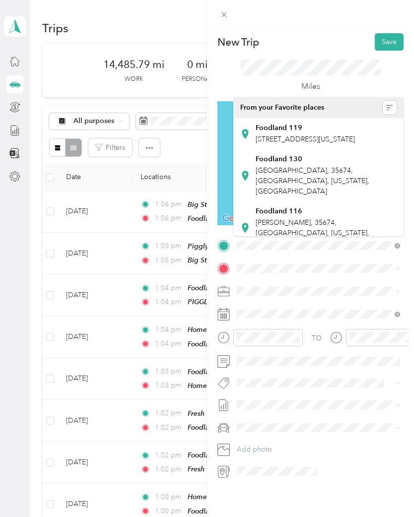
click at [291, 131] on strong "Foodland 119" at bounding box center [279, 128] width 47 height 9
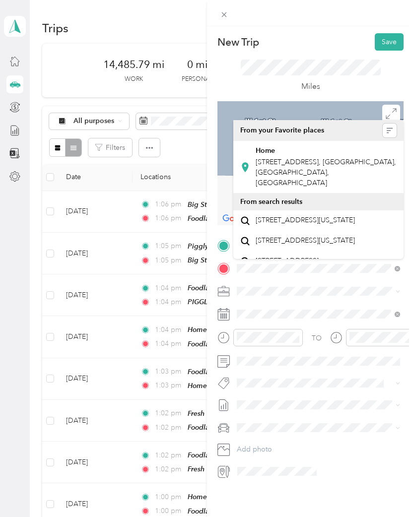
click at [314, 159] on span "[STREET_ADDRESS], [GEOGRAPHIC_DATA], [GEOGRAPHIC_DATA], [GEOGRAPHIC_DATA]" at bounding box center [326, 172] width 140 height 29
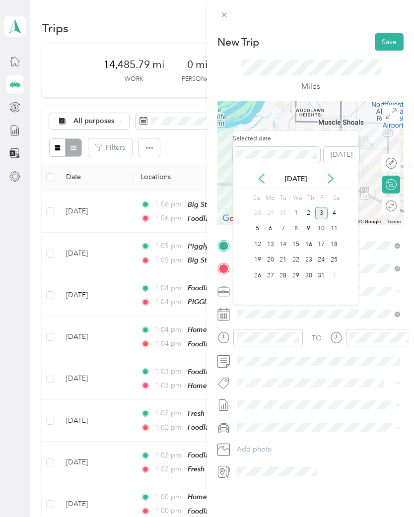
click at [262, 174] on icon at bounding box center [262, 179] width 10 height 10
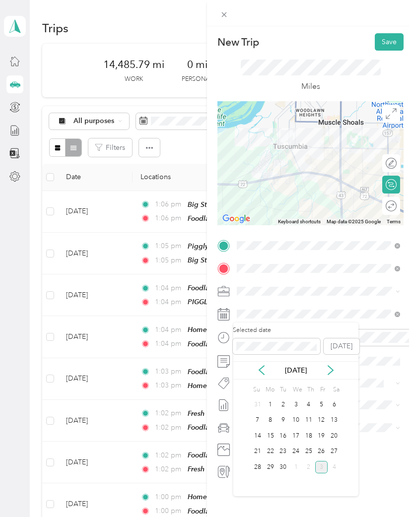
click at [313, 450] on div "25" at bounding box center [308, 452] width 13 height 12
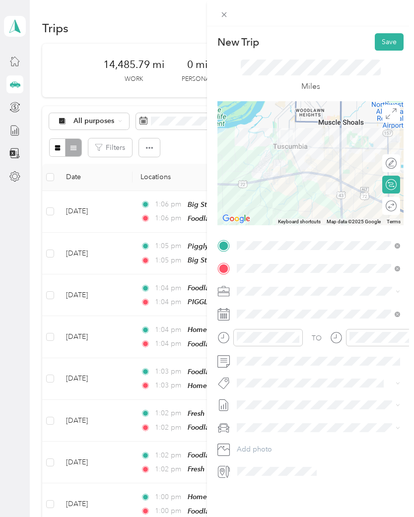
click at [388, 41] on button "Save" at bounding box center [389, 41] width 29 height 17
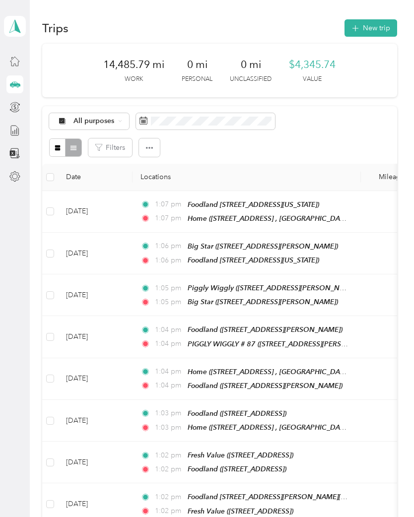
click at [376, 24] on button "New trip" at bounding box center [370, 27] width 53 height 17
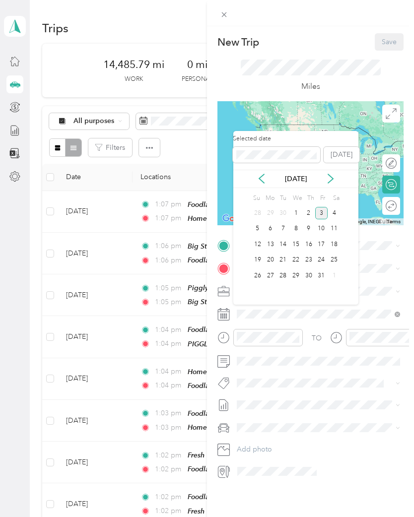
click at [258, 174] on icon at bounding box center [262, 179] width 10 height 10
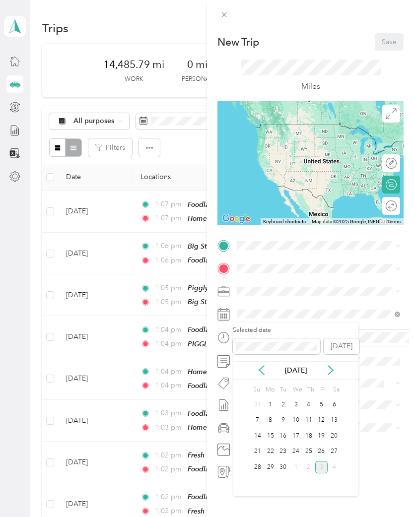
click at [326, 448] on div "26" at bounding box center [321, 452] width 13 height 12
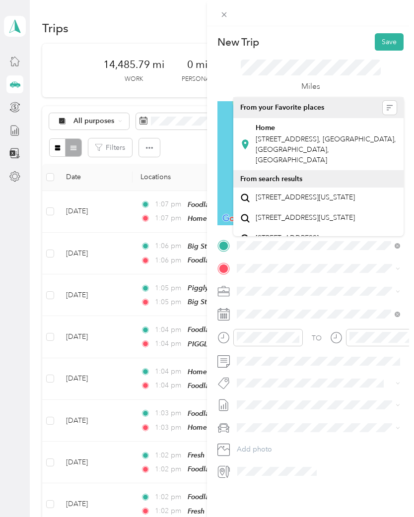
click at [308, 133] on div "Home [STREET_ADDRESS], [GEOGRAPHIC_DATA], [GEOGRAPHIC_DATA], [GEOGRAPHIC_DATA]" at bounding box center [326, 145] width 141 height 42
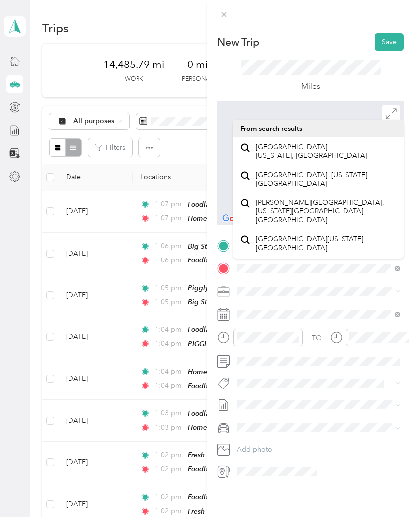
click at [299, 145] on span "[GEOGRAPHIC_DATA] [US_STATE], [GEOGRAPHIC_DATA]" at bounding box center [312, 151] width 112 height 17
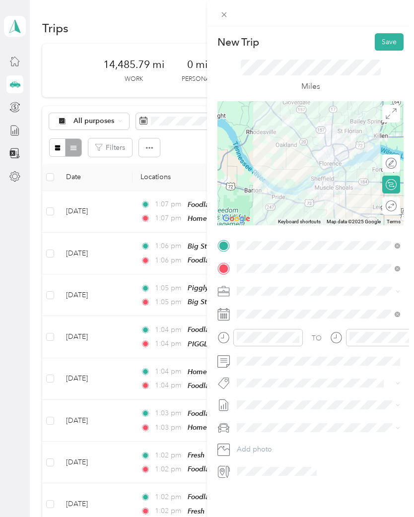
click at [399, 267] on icon at bounding box center [397, 268] width 5 height 5
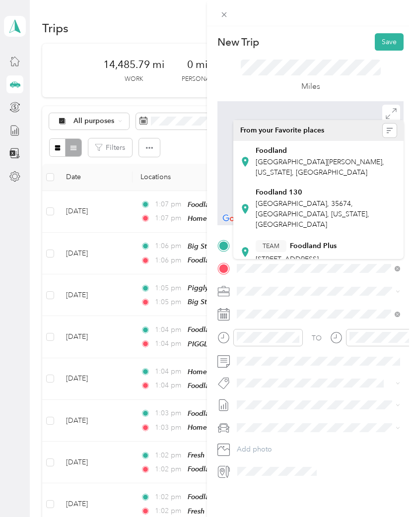
click at [292, 195] on strong "Foodland 130" at bounding box center [279, 192] width 47 height 9
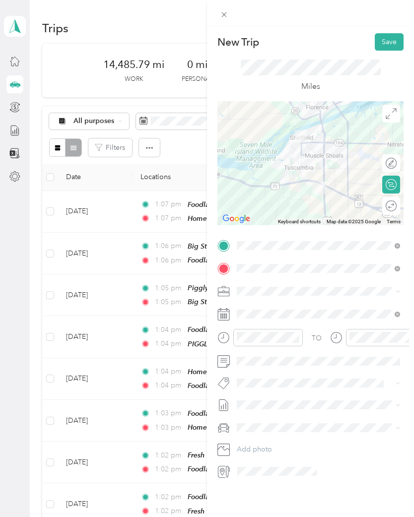
click at [388, 40] on button "Save" at bounding box center [389, 41] width 29 height 17
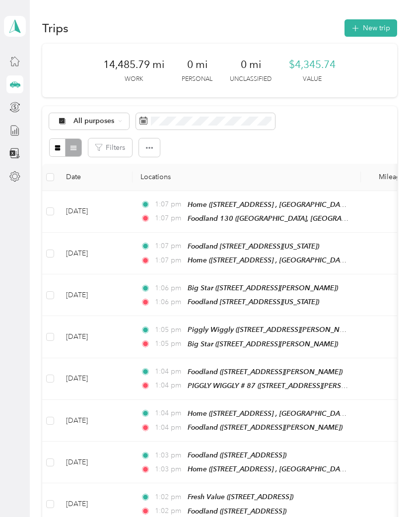
click at [371, 22] on button "New trip" at bounding box center [370, 27] width 53 height 17
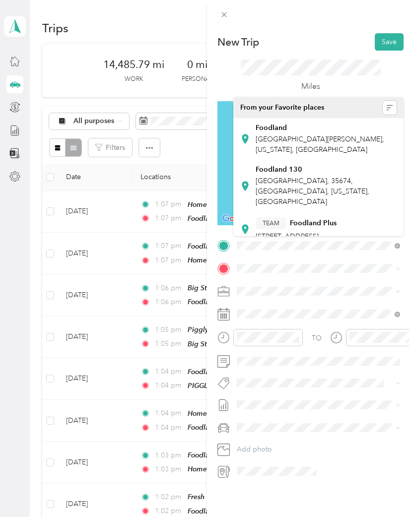
click at [294, 172] on strong "Foodland 130" at bounding box center [279, 169] width 47 height 9
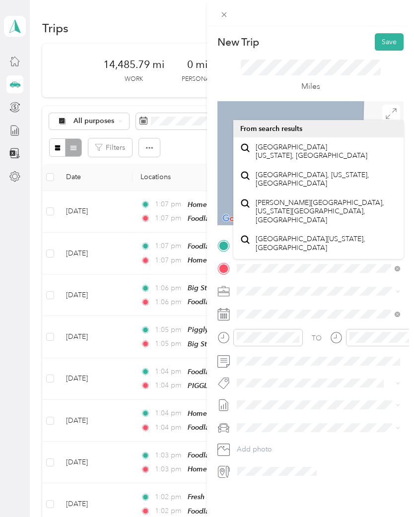
click at [291, 148] on span "[GEOGRAPHIC_DATA] [US_STATE], [GEOGRAPHIC_DATA]" at bounding box center [312, 151] width 112 height 17
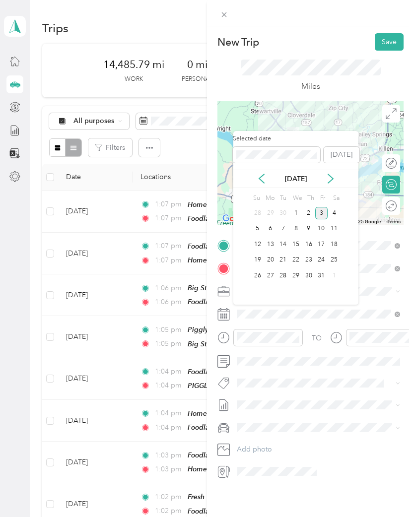
click at [260, 175] on icon at bounding box center [262, 179] width 10 height 10
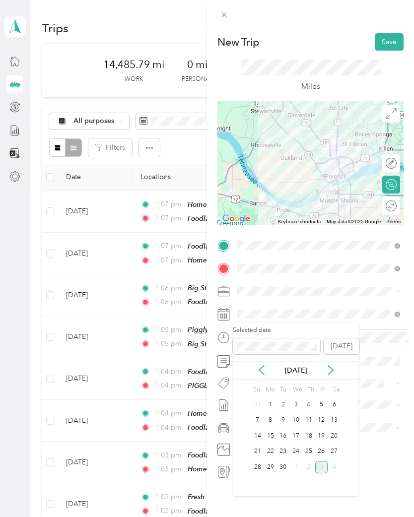
click at [323, 448] on div "26" at bounding box center [321, 452] width 13 height 12
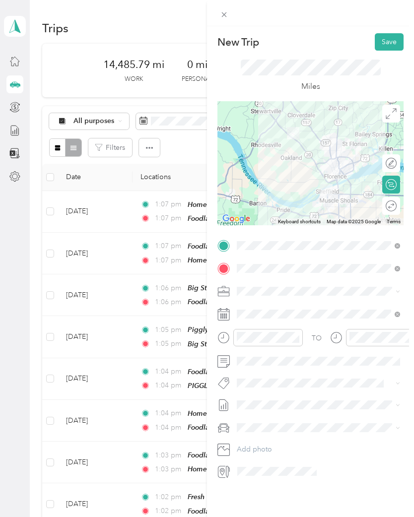
click at [391, 42] on button "Save" at bounding box center [389, 41] width 29 height 17
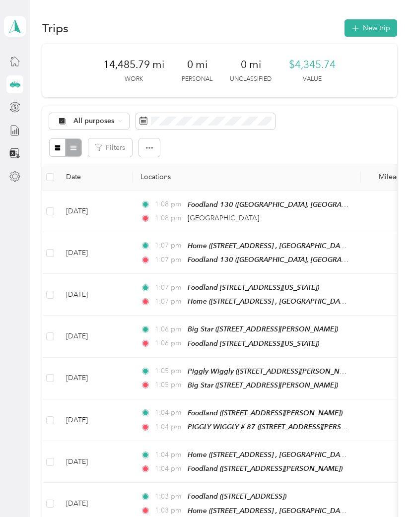
click at [378, 27] on button "New trip" at bounding box center [370, 27] width 53 height 17
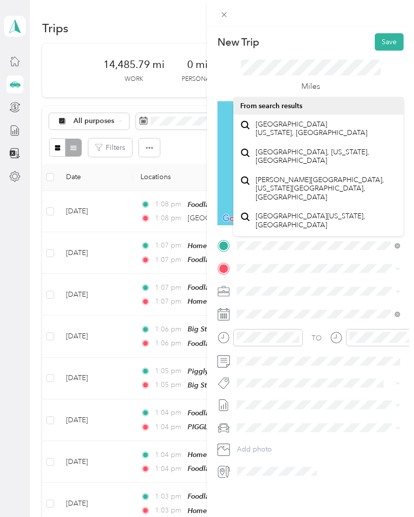
click at [294, 124] on span "[GEOGRAPHIC_DATA] [US_STATE], [GEOGRAPHIC_DATA]" at bounding box center [312, 128] width 112 height 17
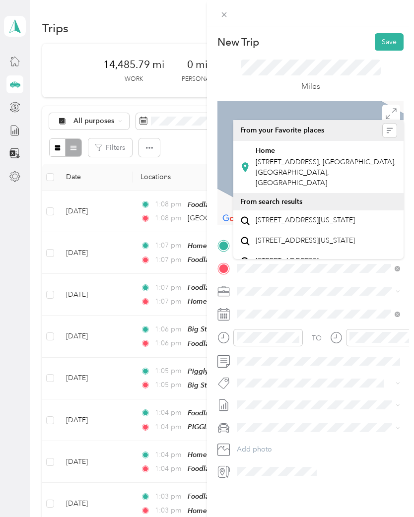
click at [305, 154] on div "Home" at bounding box center [326, 150] width 141 height 9
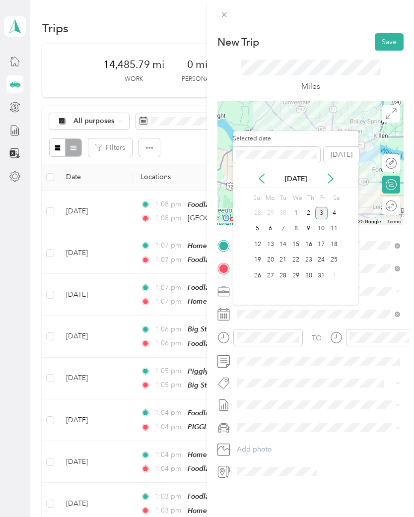
click at [259, 174] on icon at bounding box center [262, 179] width 10 height 10
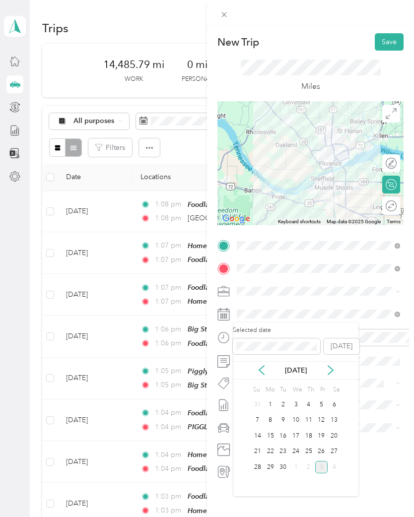
click at [325, 450] on div "26" at bounding box center [321, 452] width 13 height 12
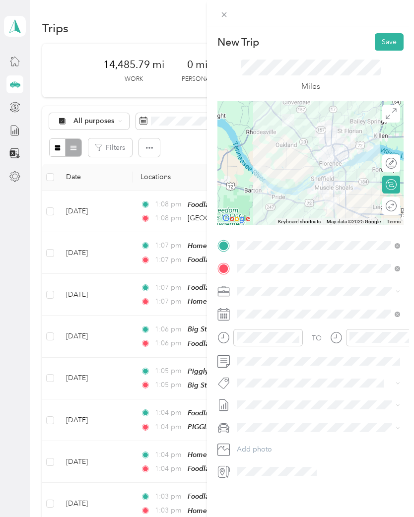
click at [389, 37] on button "Save" at bounding box center [389, 41] width 29 height 17
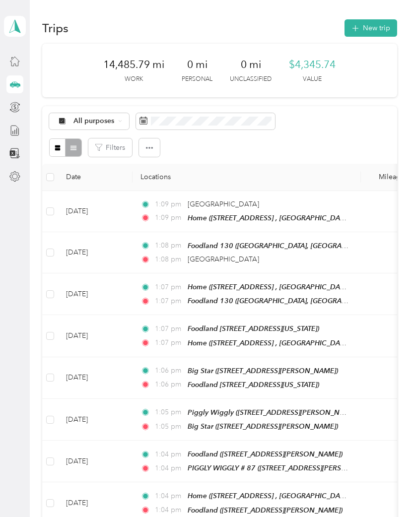
click at [374, 26] on button "New trip" at bounding box center [370, 27] width 53 height 17
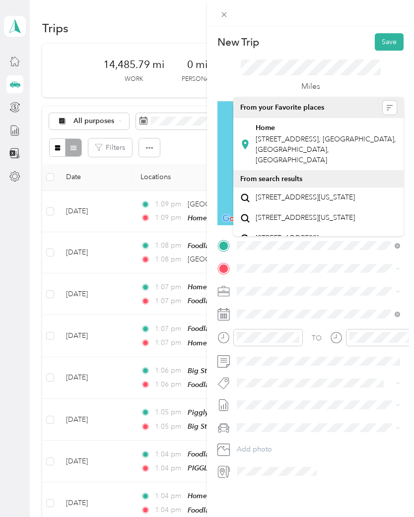
click at [303, 138] on span "[STREET_ADDRESS], [GEOGRAPHIC_DATA], [GEOGRAPHIC_DATA], [GEOGRAPHIC_DATA]" at bounding box center [326, 149] width 140 height 29
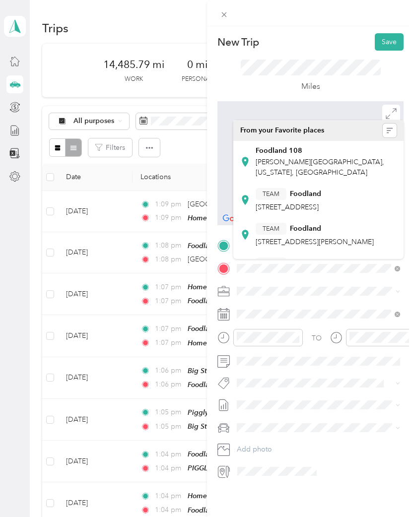
click at [308, 233] on strong "Foodland" at bounding box center [305, 228] width 31 height 9
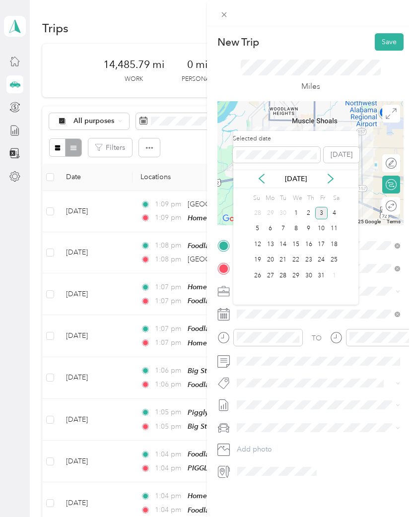
click at [262, 174] on icon at bounding box center [262, 179] width 10 height 10
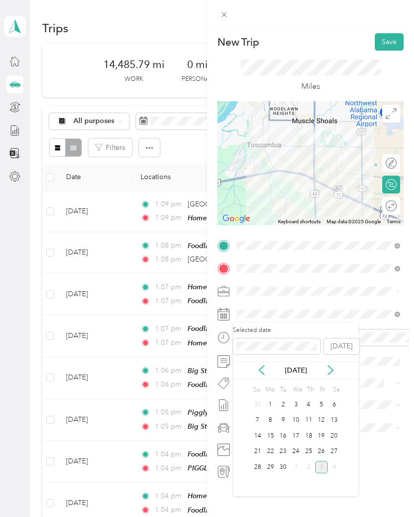
click at [273, 468] on div "29" at bounding box center [270, 467] width 13 height 12
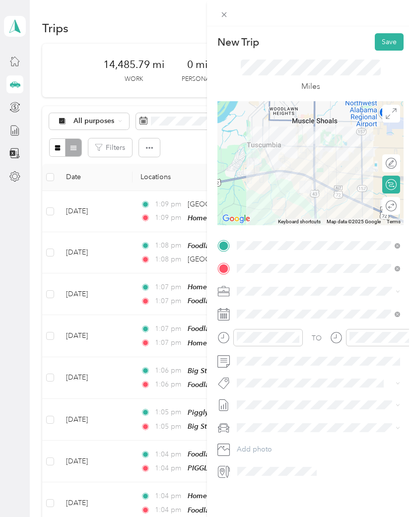
click at [391, 42] on button "Save" at bounding box center [389, 41] width 29 height 17
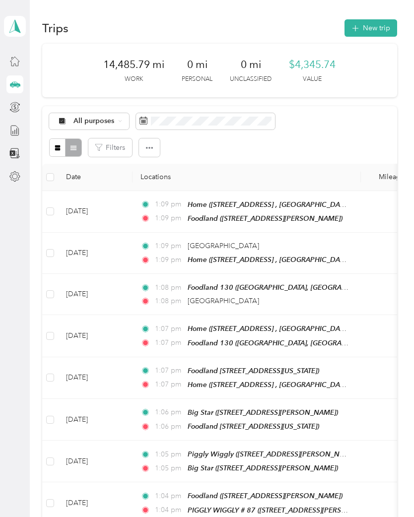
click at [374, 27] on button "New trip" at bounding box center [370, 27] width 53 height 17
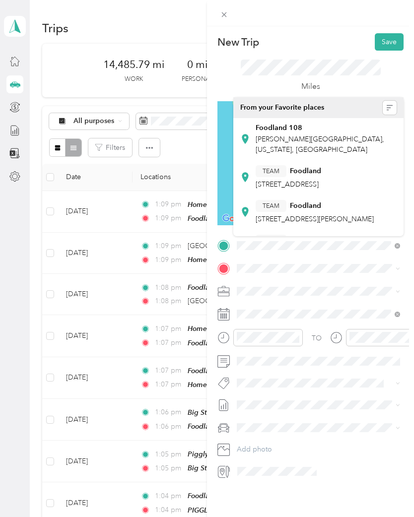
click at [306, 222] on div "TEAM Foodland [STREET_ADDRESS][PERSON_NAME]" at bounding box center [315, 212] width 118 height 24
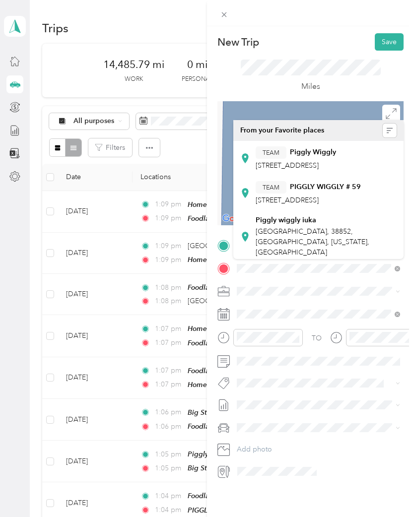
click at [335, 194] on div "TEAM PIGGLY WIGGLY # 59" at bounding box center [308, 187] width 105 height 12
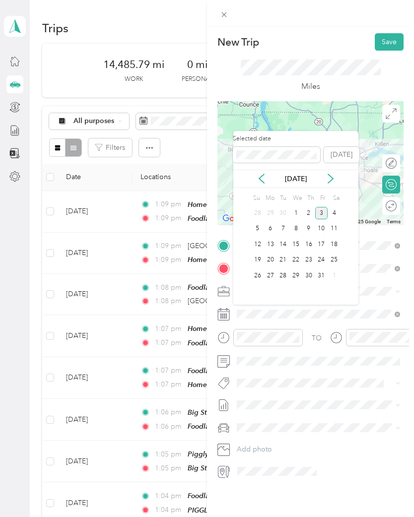
click at [258, 176] on icon at bounding box center [262, 179] width 10 height 10
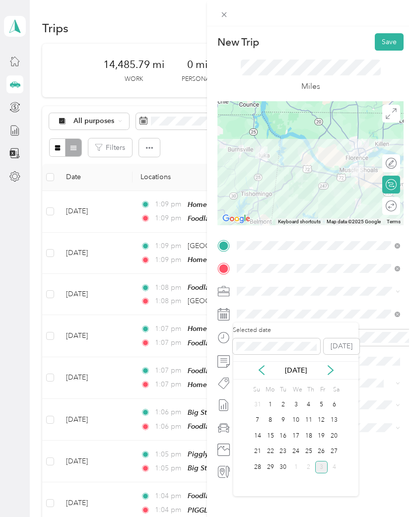
click at [273, 467] on div "29" at bounding box center [270, 467] width 13 height 12
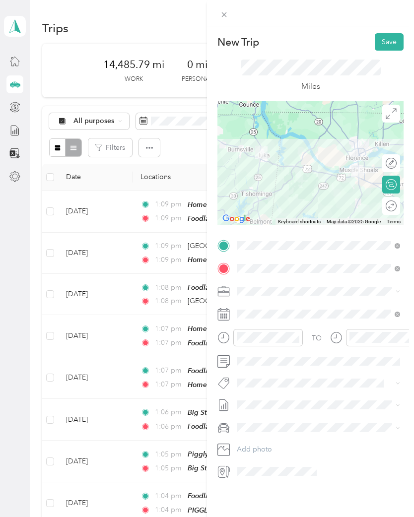
click at [393, 41] on button "Save" at bounding box center [389, 41] width 29 height 17
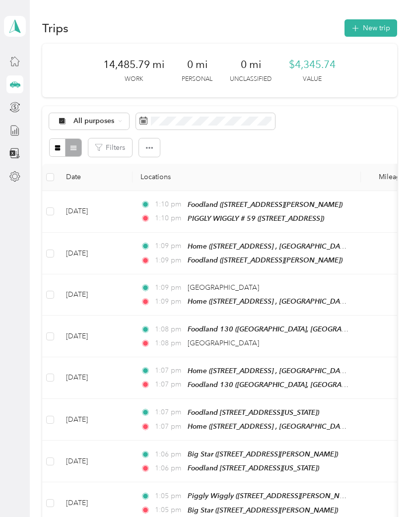
click at [376, 25] on button "New trip" at bounding box center [370, 27] width 53 height 17
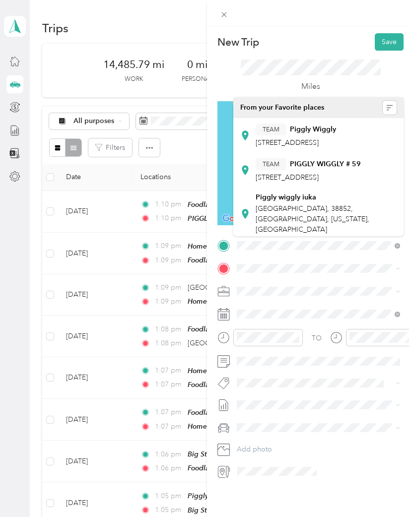
click at [322, 171] on div "TEAM PIGGLY WIGGLY # 59" at bounding box center [308, 164] width 105 height 12
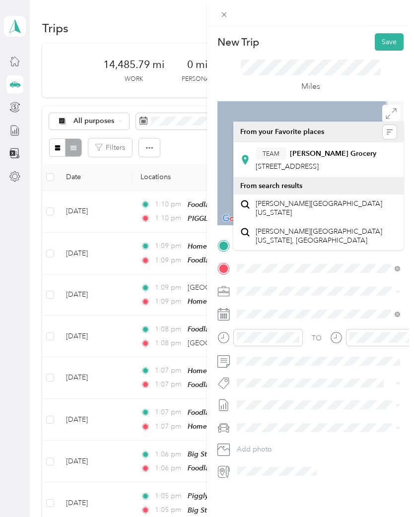
click at [314, 157] on strong "[PERSON_NAME] Grocery" at bounding box center [333, 153] width 86 height 9
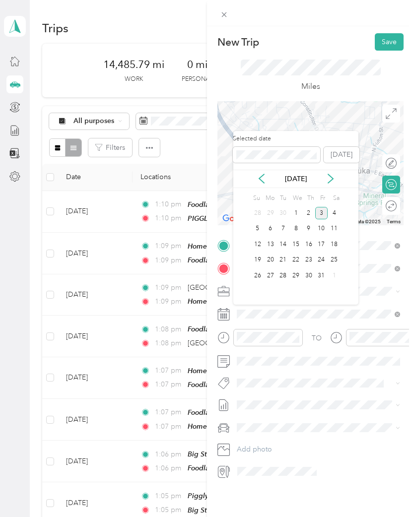
click at [257, 179] on icon at bounding box center [262, 179] width 10 height 10
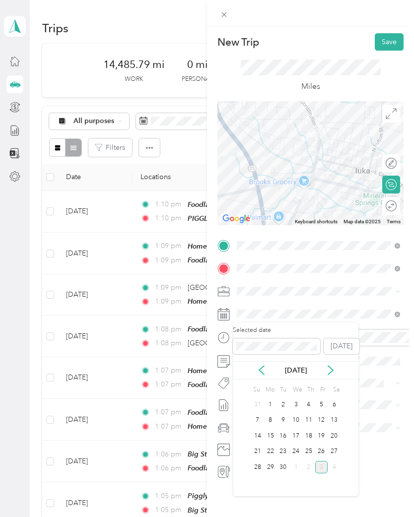
click at [271, 466] on div "29" at bounding box center [270, 467] width 13 height 12
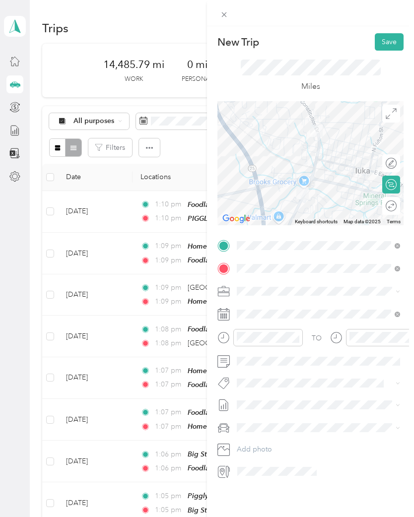
click at [389, 40] on button "Save" at bounding box center [389, 41] width 29 height 17
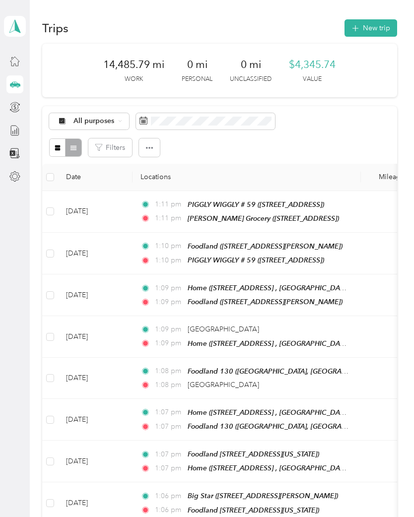
click at [377, 25] on button "New trip" at bounding box center [370, 27] width 53 height 17
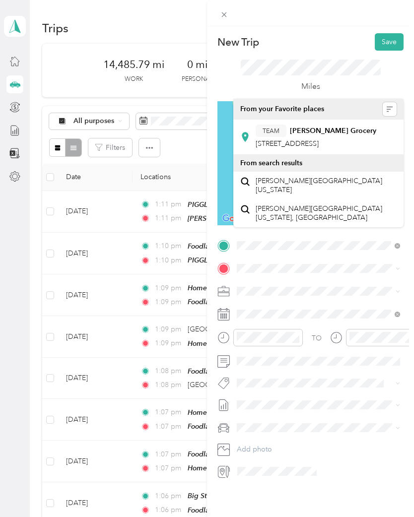
click at [315, 134] on strong "[PERSON_NAME] Grocery" at bounding box center [333, 131] width 86 height 9
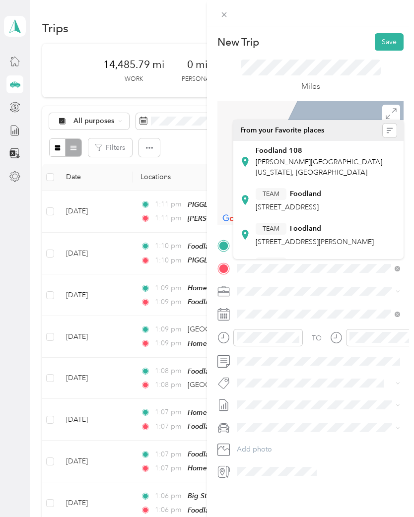
click at [293, 151] on strong "Foodland 108" at bounding box center [279, 150] width 47 height 9
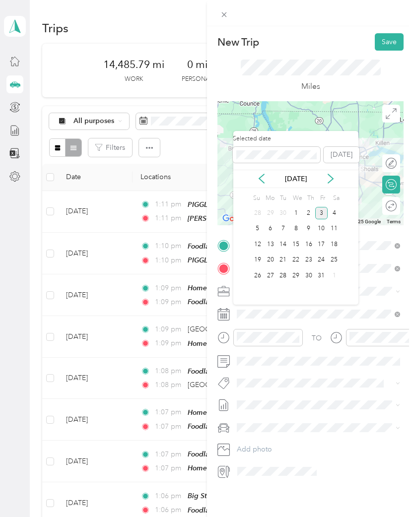
click at [261, 174] on icon at bounding box center [262, 179] width 10 height 10
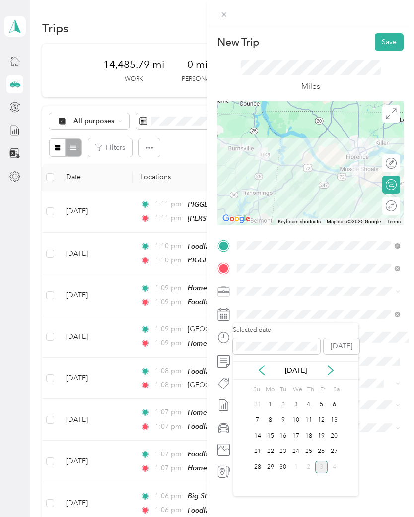
click at [270, 466] on div "29" at bounding box center [270, 467] width 13 height 12
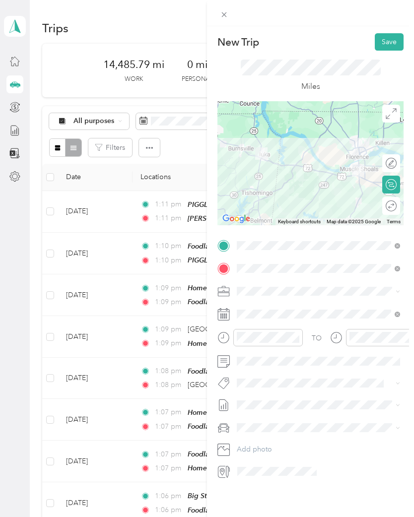
click at [387, 41] on button "Save" at bounding box center [389, 41] width 29 height 17
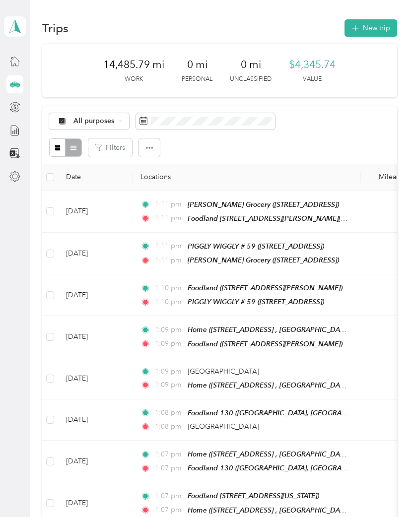
click at [376, 26] on button "New trip" at bounding box center [370, 27] width 53 height 17
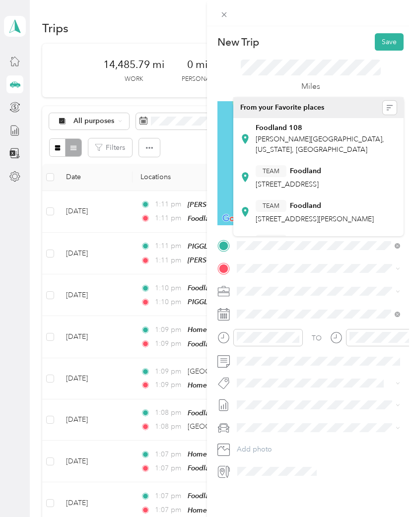
click at [288, 128] on strong "Foodland 108" at bounding box center [279, 128] width 47 height 9
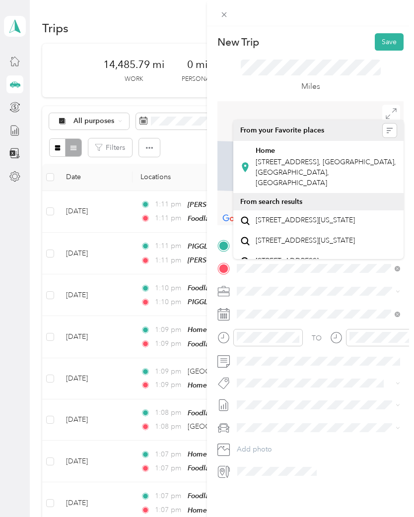
click at [304, 159] on span "[STREET_ADDRESS], [GEOGRAPHIC_DATA], [GEOGRAPHIC_DATA], [GEOGRAPHIC_DATA]" at bounding box center [326, 172] width 140 height 29
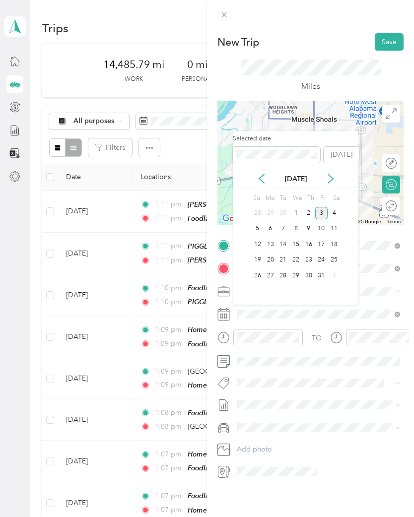
click at [259, 176] on icon at bounding box center [262, 179] width 10 height 10
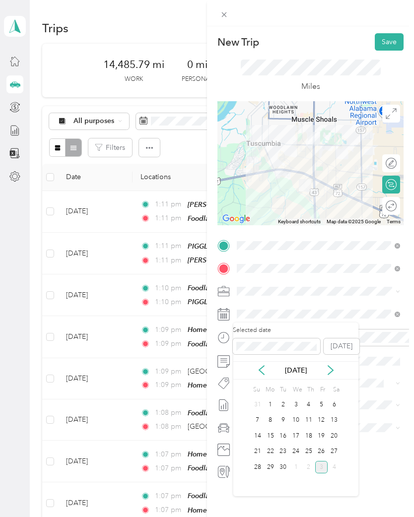
click at [273, 468] on div "29" at bounding box center [270, 467] width 13 height 12
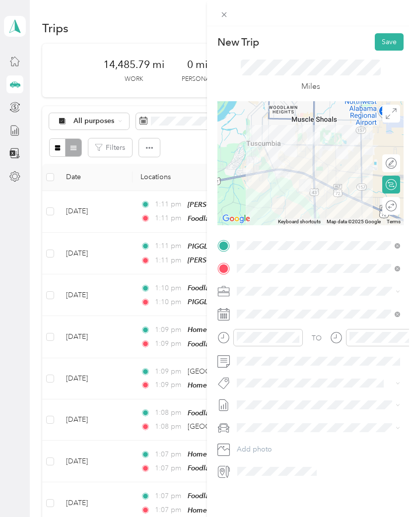
click at [392, 40] on button "Save" at bounding box center [389, 41] width 29 height 17
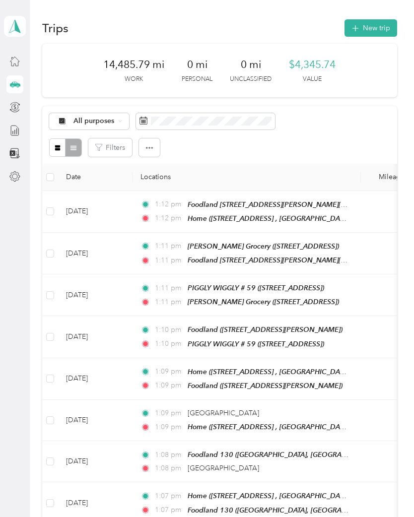
click at [374, 26] on button "New trip" at bounding box center [370, 27] width 53 height 17
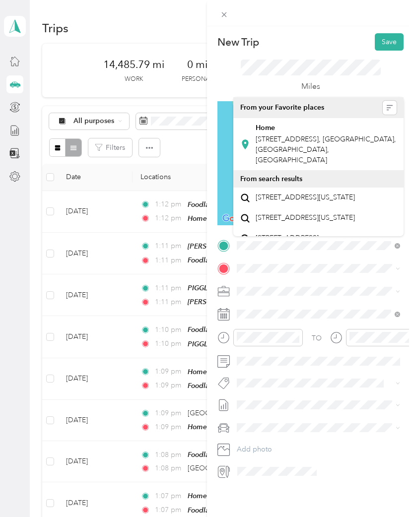
click at [281, 135] on span "[STREET_ADDRESS], [GEOGRAPHIC_DATA], [GEOGRAPHIC_DATA], [GEOGRAPHIC_DATA]" at bounding box center [326, 149] width 140 height 29
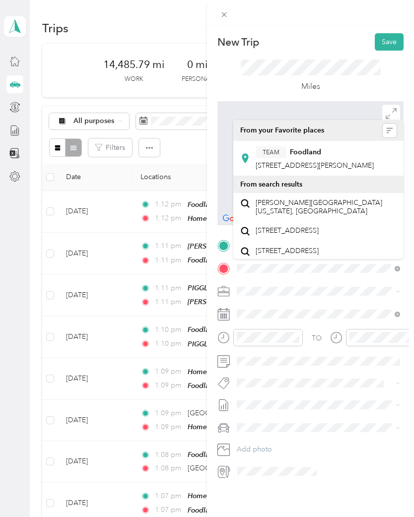
click at [299, 157] on div "TEAM Foodland" at bounding box center [315, 152] width 118 height 12
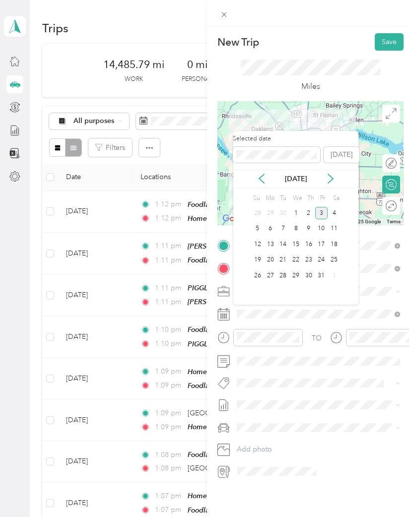
click at [259, 174] on icon at bounding box center [262, 179] width 10 height 10
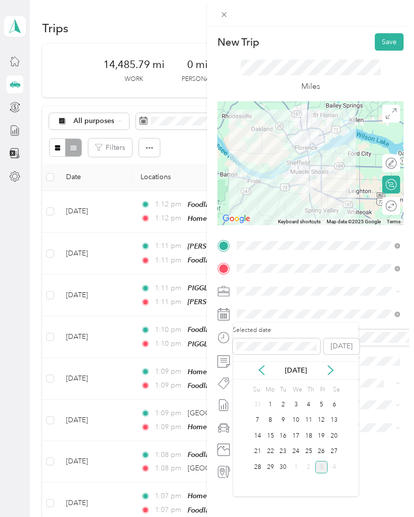
click at [286, 468] on div "30" at bounding box center [282, 467] width 13 height 12
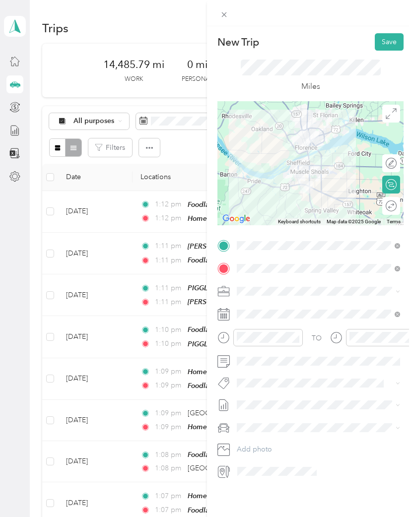
click at [391, 41] on button "Save" at bounding box center [389, 41] width 29 height 17
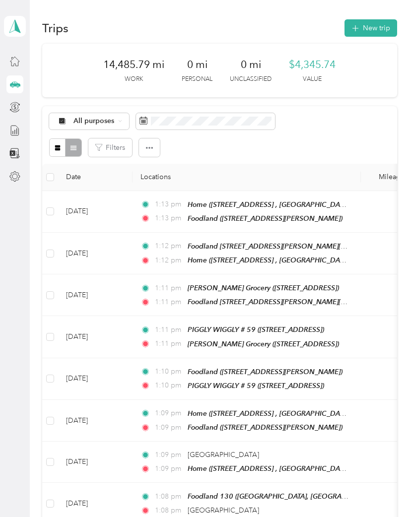
click at [372, 26] on button "New trip" at bounding box center [370, 27] width 53 height 17
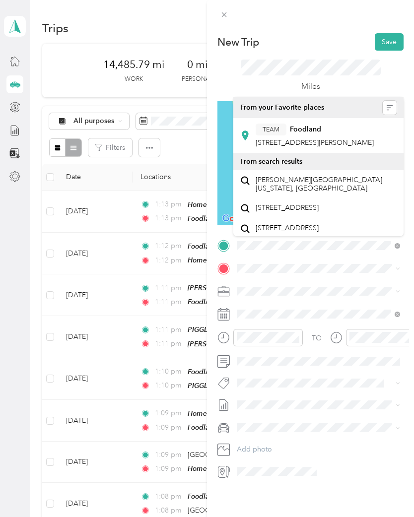
click at [302, 133] on strong "Foodland" at bounding box center [305, 129] width 31 height 9
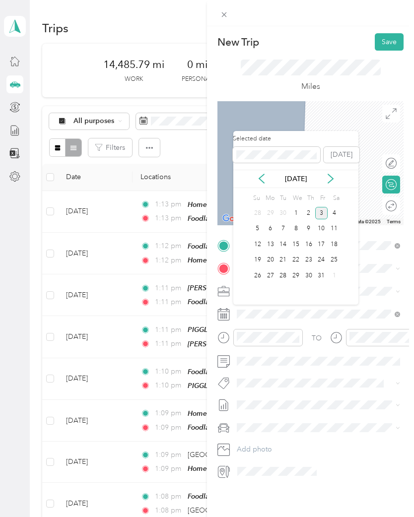
click at [257, 174] on icon at bounding box center [262, 179] width 10 height 10
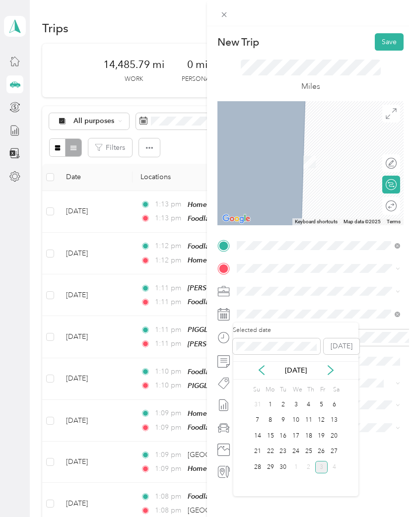
click at [287, 467] on div "30" at bounding box center [282, 467] width 13 height 12
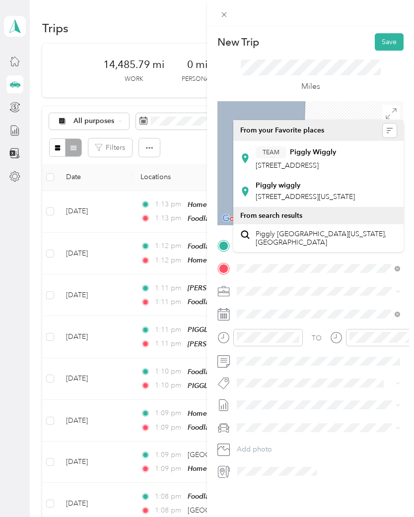
click at [326, 157] on div "TEAM Piggly Wiggly" at bounding box center [296, 152] width 80 height 12
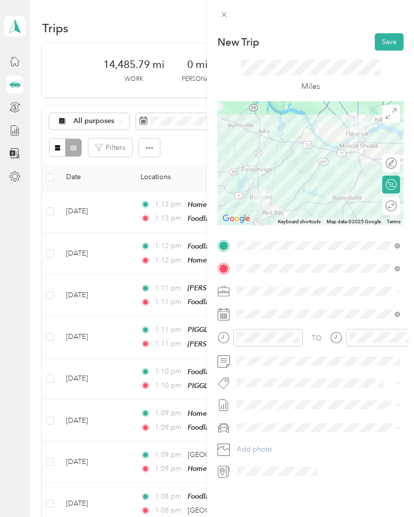
click at [390, 40] on button "Save" at bounding box center [389, 41] width 29 height 17
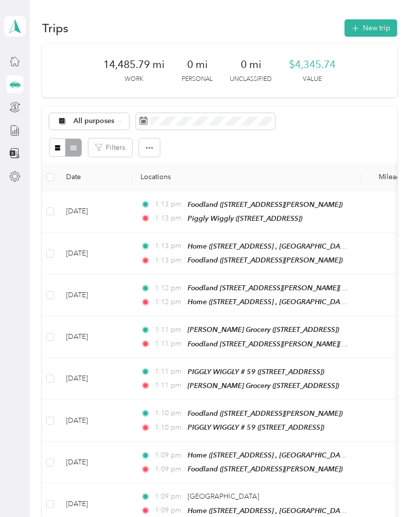
click at [372, 28] on button "New trip" at bounding box center [370, 27] width 53 height 17
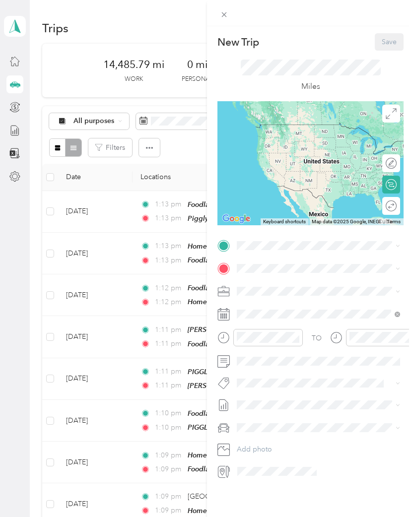
click at [259, 238] on span at bounding box center [318, 246] width 170 height 16
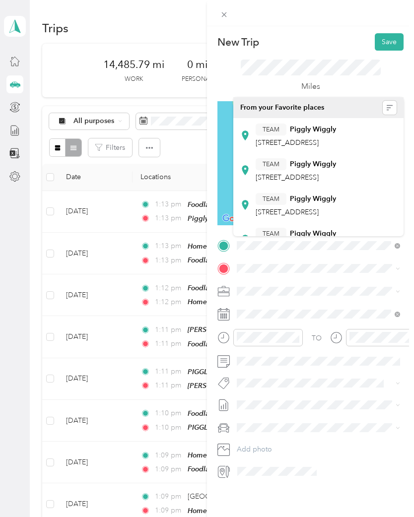
click at [318, 167] on strong "Piggly Wiggly" at bounding box center [313, 164] width 46 height 9
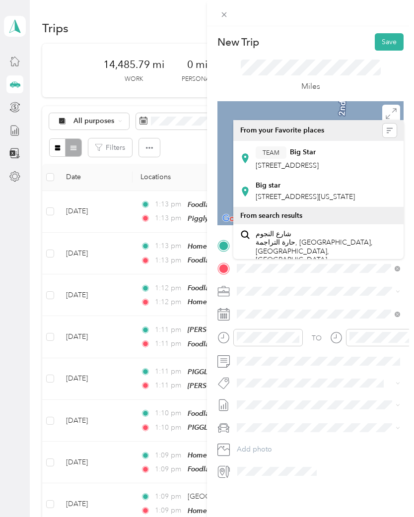
click at [309, 157] on div "TEAM Big Star" at bounding box center [287, 152] width 63 height 12
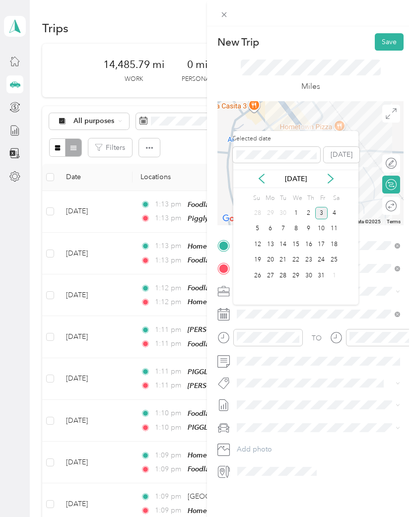
click at [258, 175] on icon at bounding box center [262, 179] width 10 height 10
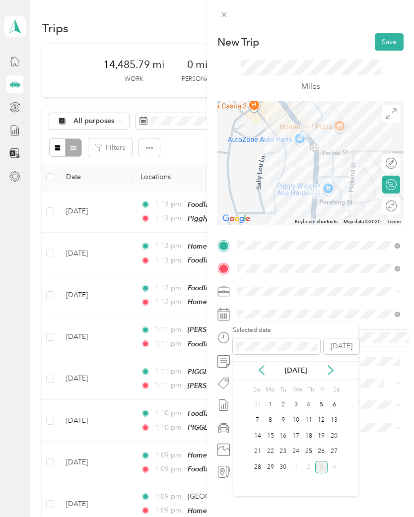
click at [284, 469] on div "30" at bounding box center [282, 467] width 13 height 12
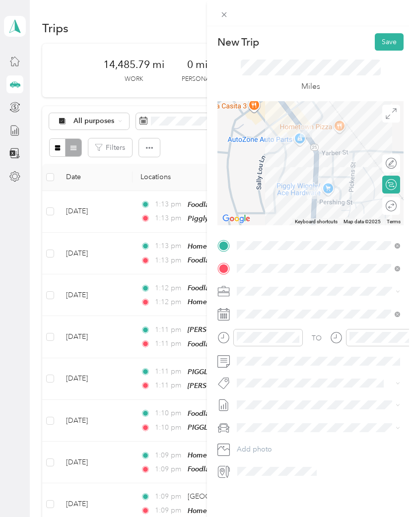
click at [389, 41] on button "Save" at bounding box center [389, 41] width 29 height 17
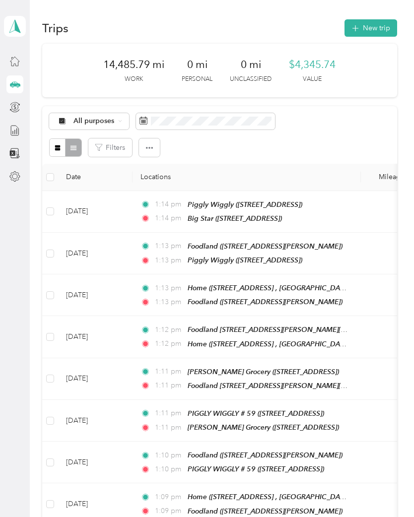
click at [377, 24] on button "New trip" at bounding box center [370, 27] width 53 height 17
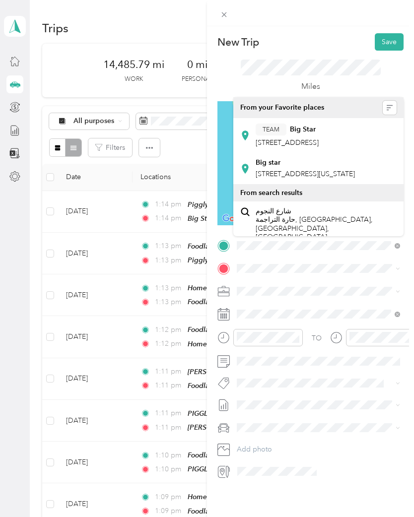
click at [308, 135] on div "TEAM Big Star" at bounding box center [287, 130] width 63 height 12
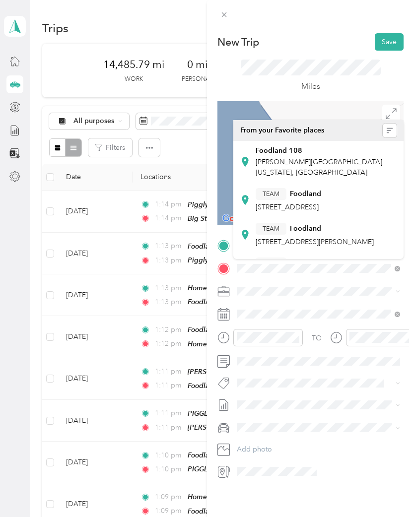
click at [301, 201] on div "TEAM Foodland [STREET_ADDRESS]" at bounding box center [289, 200] width 66 height 24
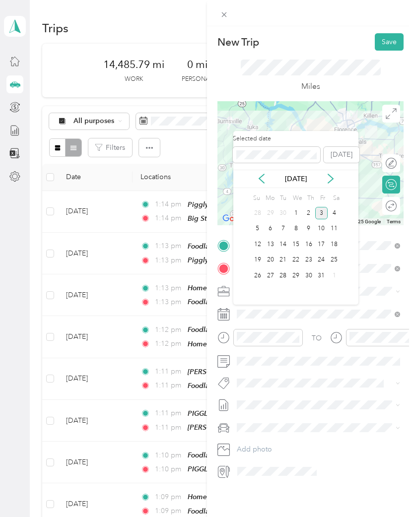
click at [262, 174] on icon at bounding box center [262, 179] width 10 height 10
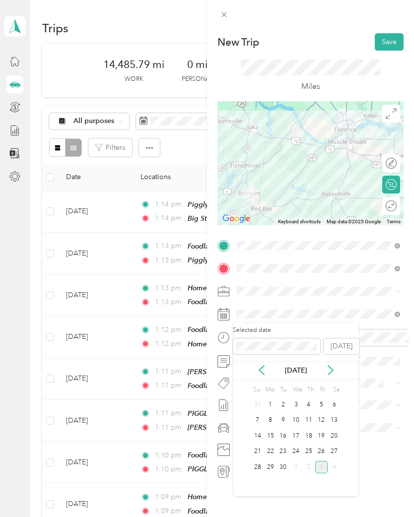
click at [285, 466] on div "30" at bounding box center [282, 467] width 13 height 12
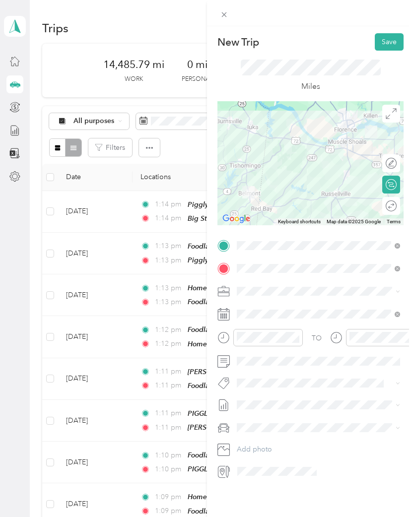
click at [392, 42] on button "Save" at bounding box center [389, 41] width 29 height 17
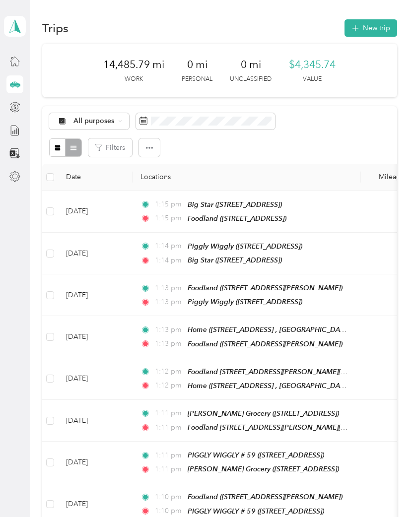
click at [369, 28] on button "New trip" at bounding box center [370, 27] width 53 height 17
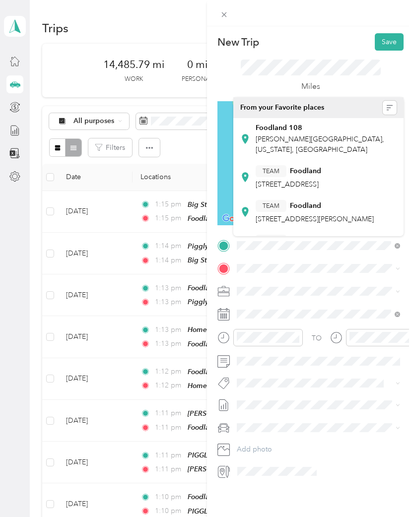
click at [292, 182] on span "[STREET_ADDRESS]" at bounding box center [287, 184] width 63 height 8
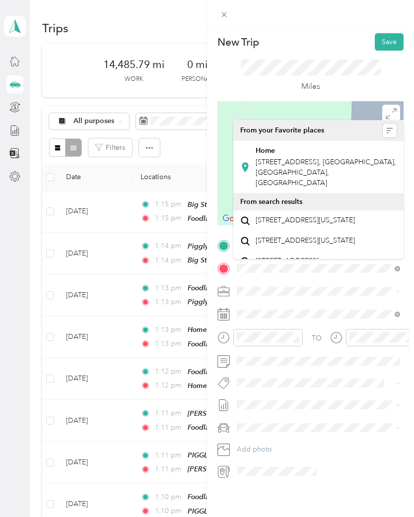
click at [317, 159] on span "[STREET_ADDRESS], [GEOGRAPHIC_DATA], [GEOGRAPHIC_DATA], [GEOGRAPHIC_DATA]" at bounding box center [326, 172] width 140 height 29
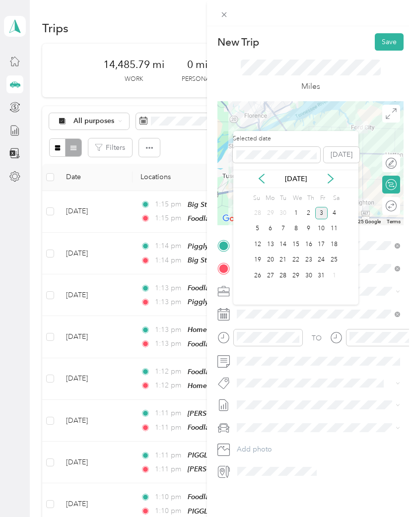
click at [257, 181] on icon at bounding box center [262, 179] width 10 height 10
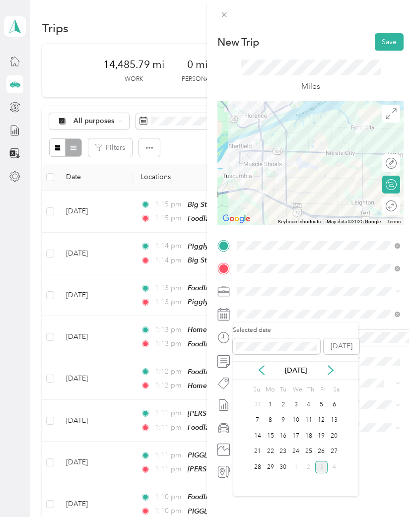
click at [285, 468] on div "30" at bounding box center [282, 467] width 13 height 12
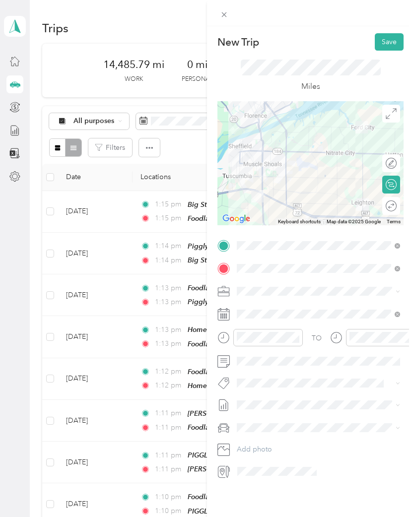
click at [390, 41] on button "Save" at bounding box center [389, 41] width 29 height 17
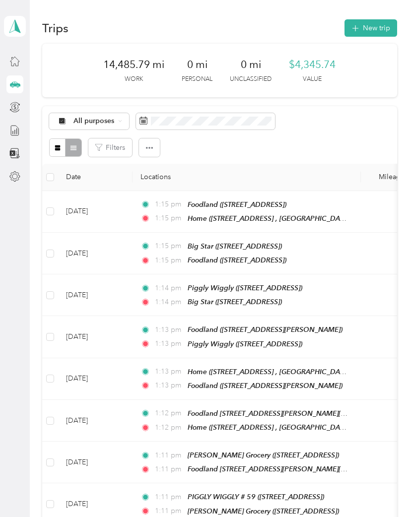
click at [21, 126] on div at bounding box center [14, 131] width 17 height 18
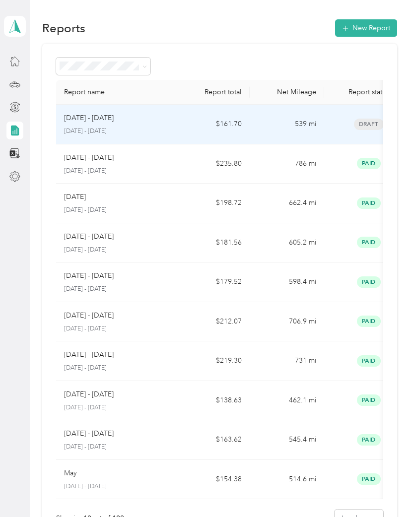
click at [170, 129] on td "[DATE] - [DATE] [DATE] - [DATE]" at bounding box center [115, 125] width 119 height 40
